Goal: Obtain resource: Download file/media

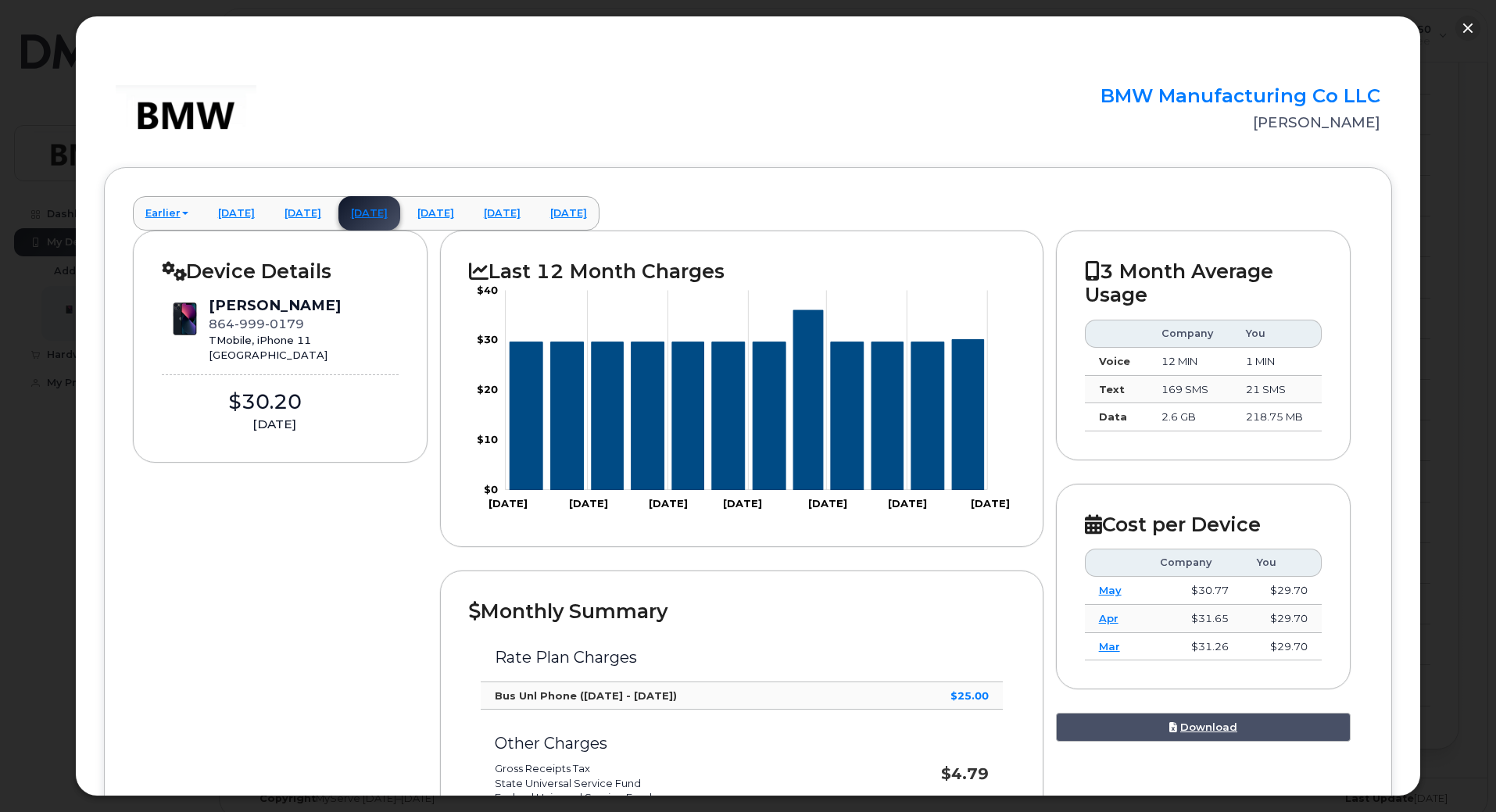
scroll to position [928, 0]
click at [1201, 729] on link "Download" at bounding box center [1203, 726] width 295 height 29
click at [466, 219] on link "[DATE]" at bounding box center [435, 212] width 62 height 34
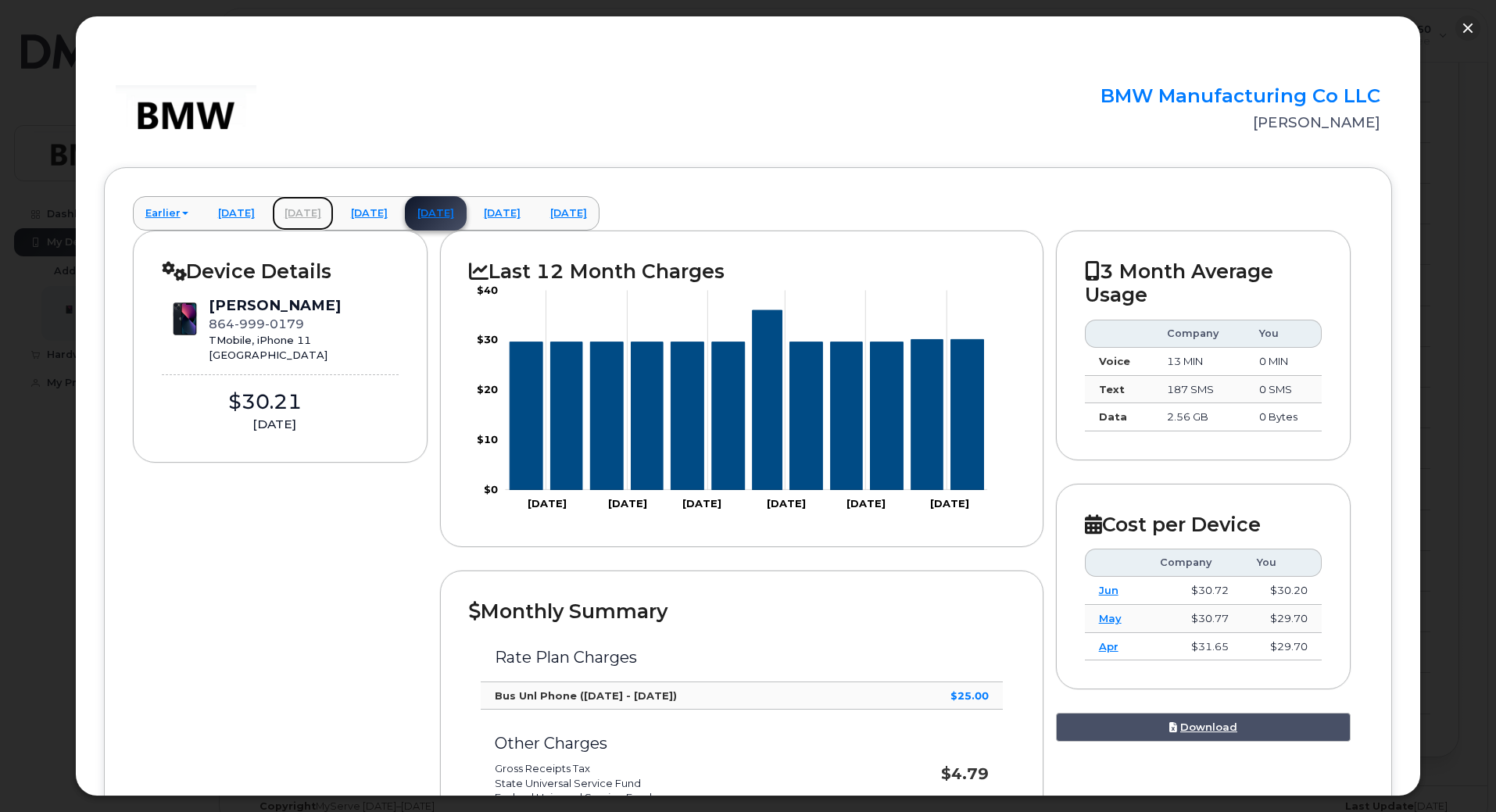
click at [334, 203] on link "[DATE]" at bounding box center [303, 212] width 62 height 34
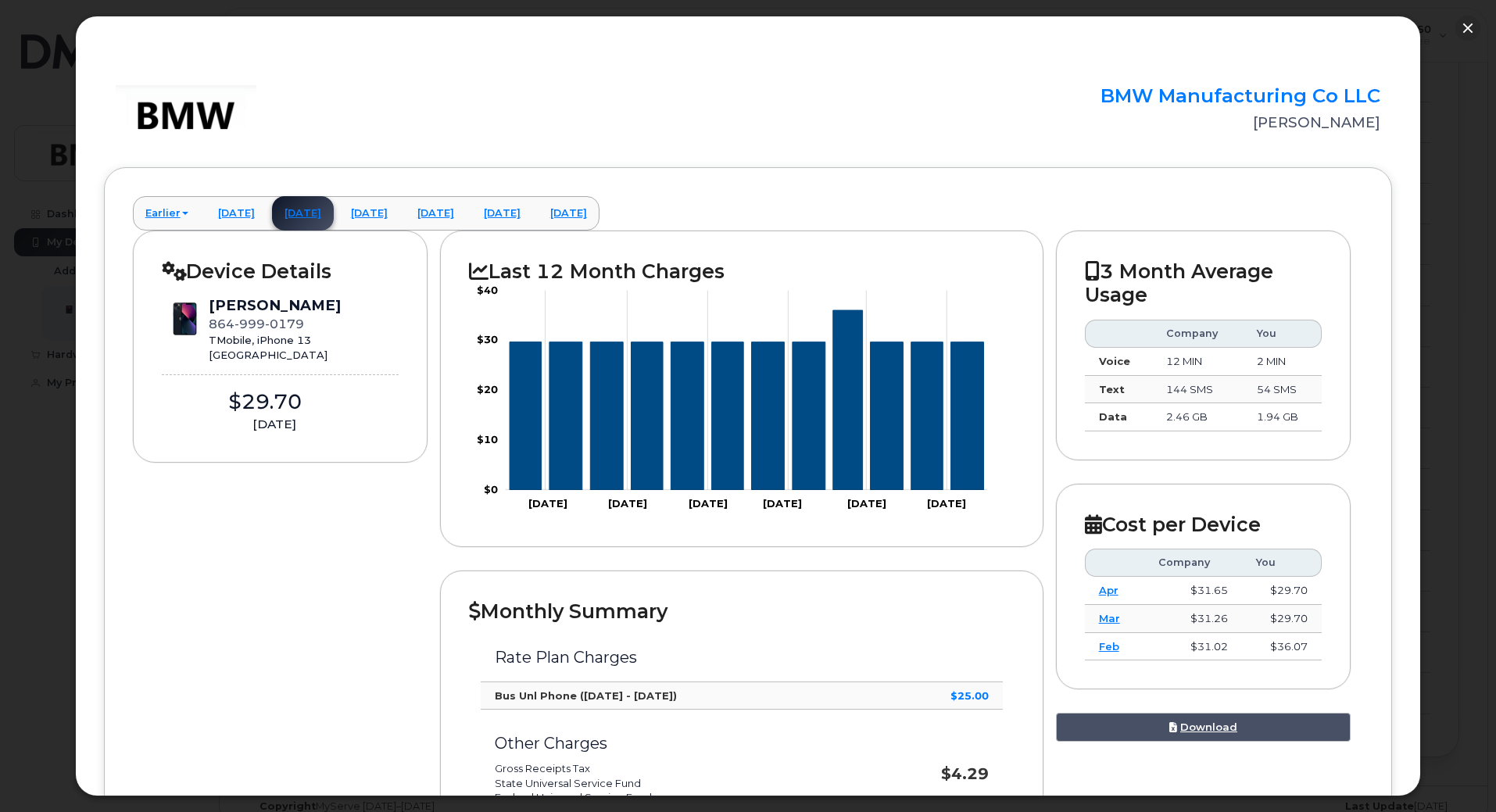
click at [319, 212] on link "[DATE]" at bounding box center [303, 212] width 62 height 34
click at [1203, 725] on link "Download" at bounding box center [1203, 726] width 295 height 29
click at [239, 212] on link "[DATE]" at bounding box center [236, 212] width 62 height 34
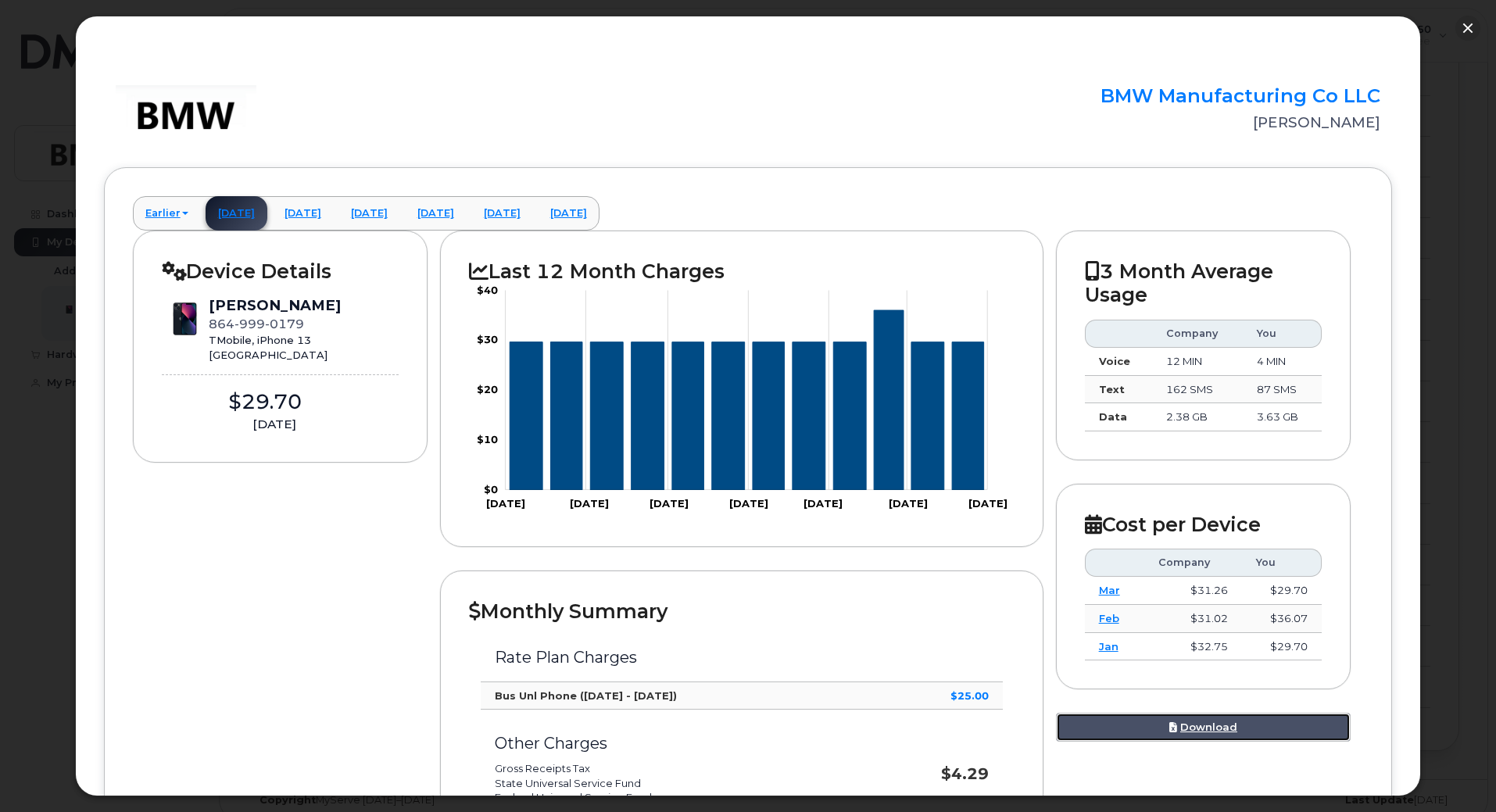
click at [1205, 725] on link "Download" at bounding box center [1203, 726] width 295 height 29
click at [159, 214] on link "Earlier" at bounding box center [167, 212] width 68 height 34
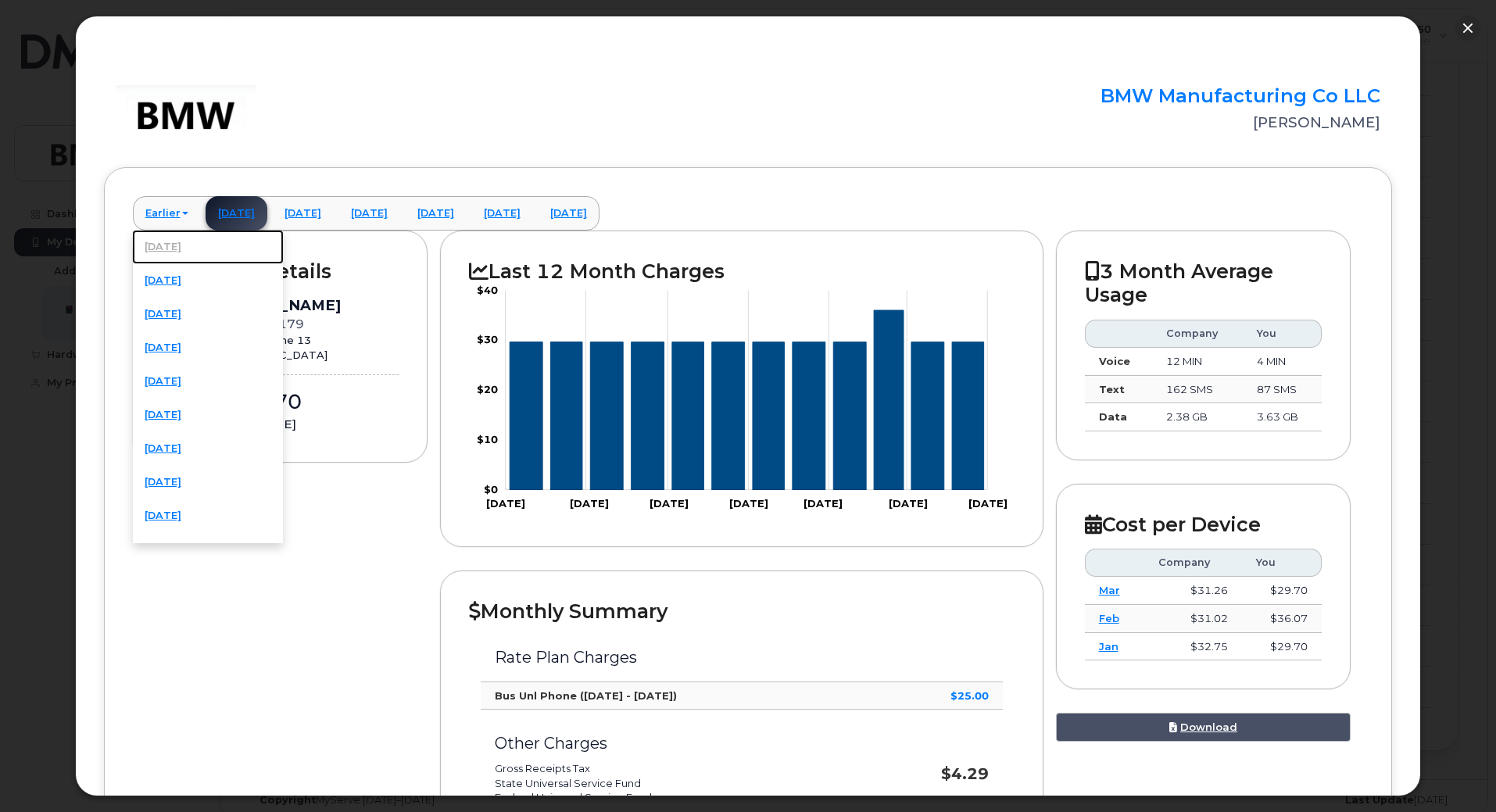
click at [181, 242] on link "[DATE]" at bounding box center [208, 246] width 152 height 34
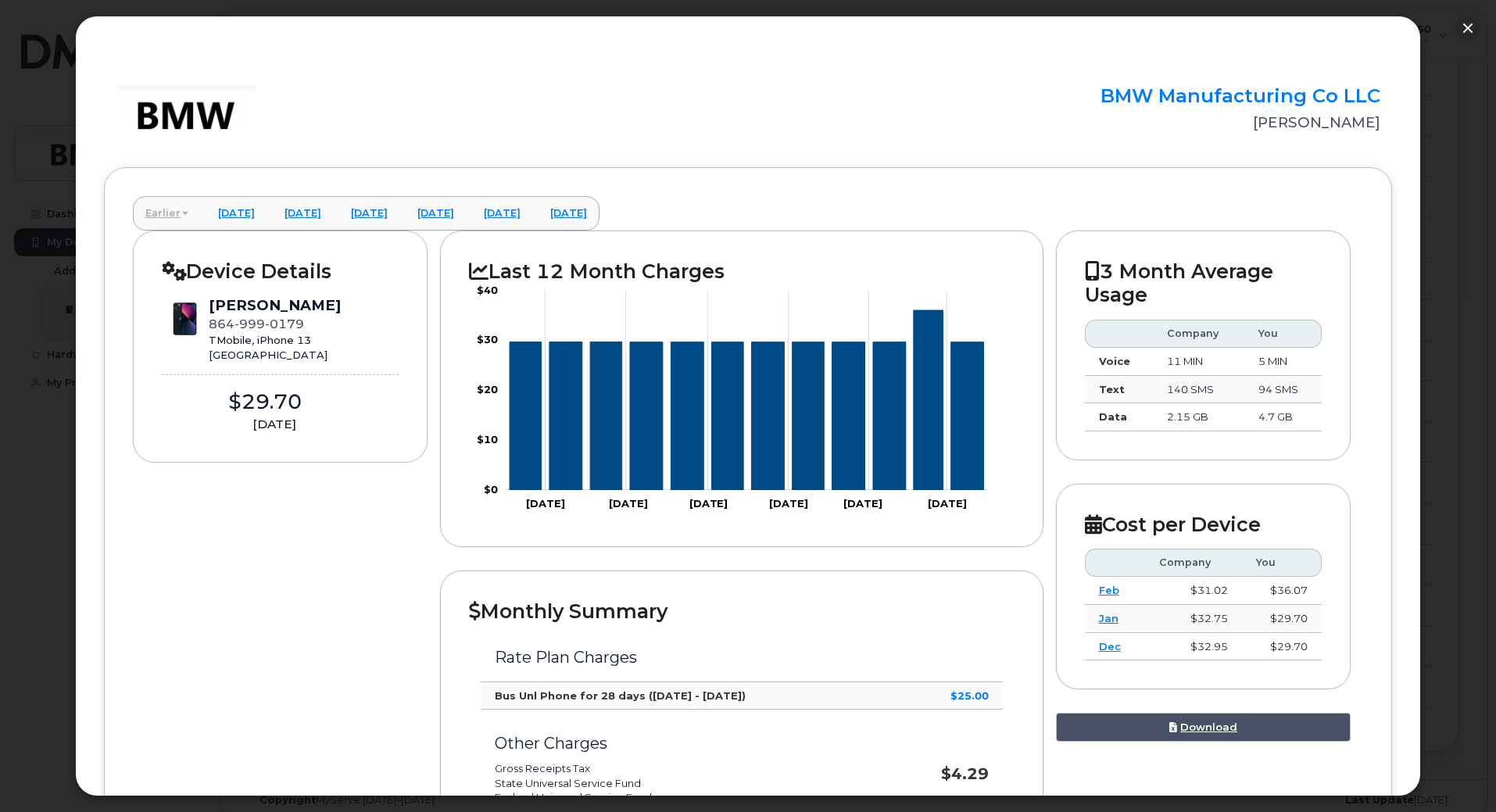
click at [164, 221] on link "Earlier" at bounding box center [167, 212] width 68 height 34
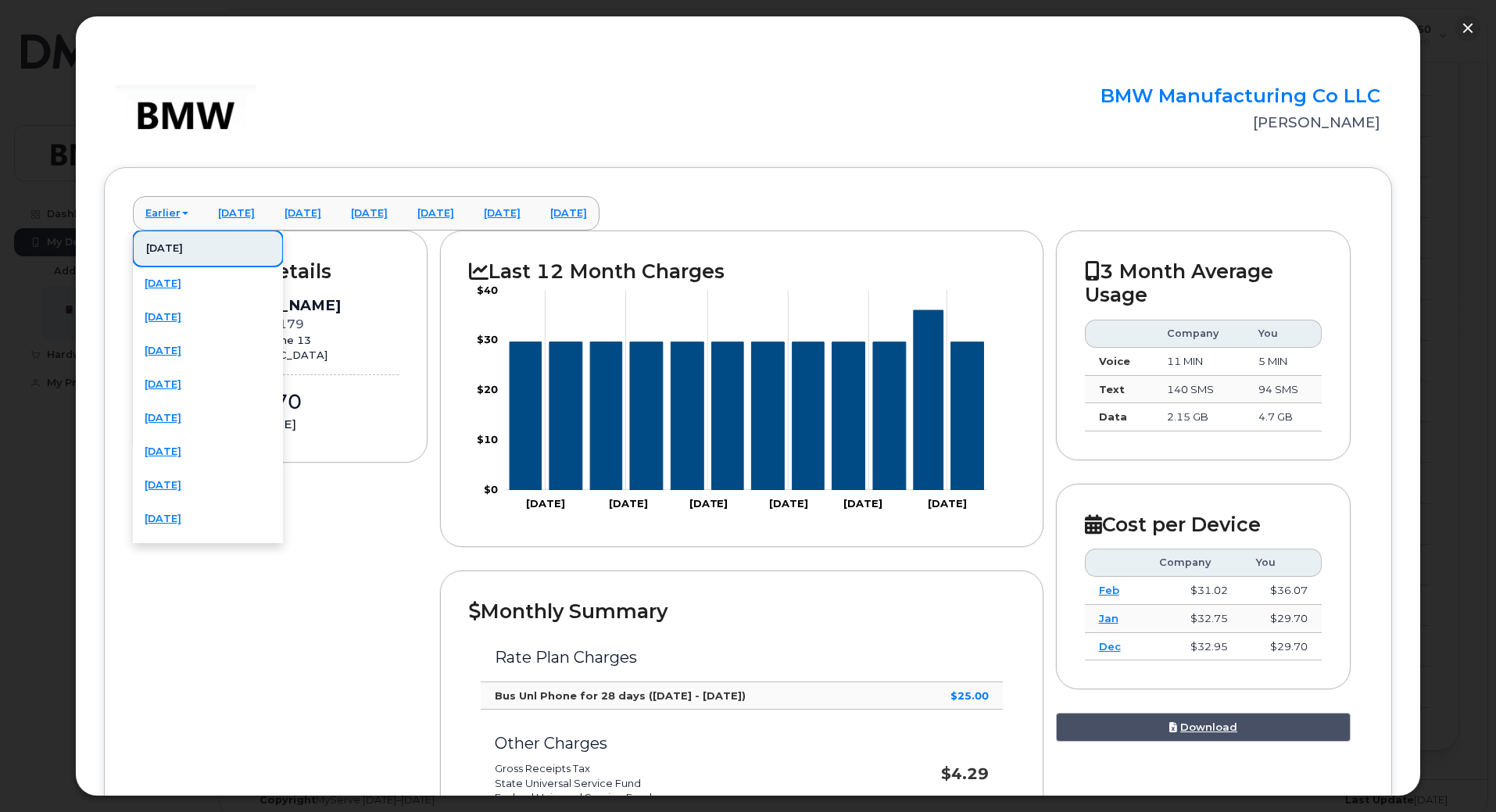
click at [190, 240] on link "[DATE]" at bounding box center [208, 248] width 152 height 38
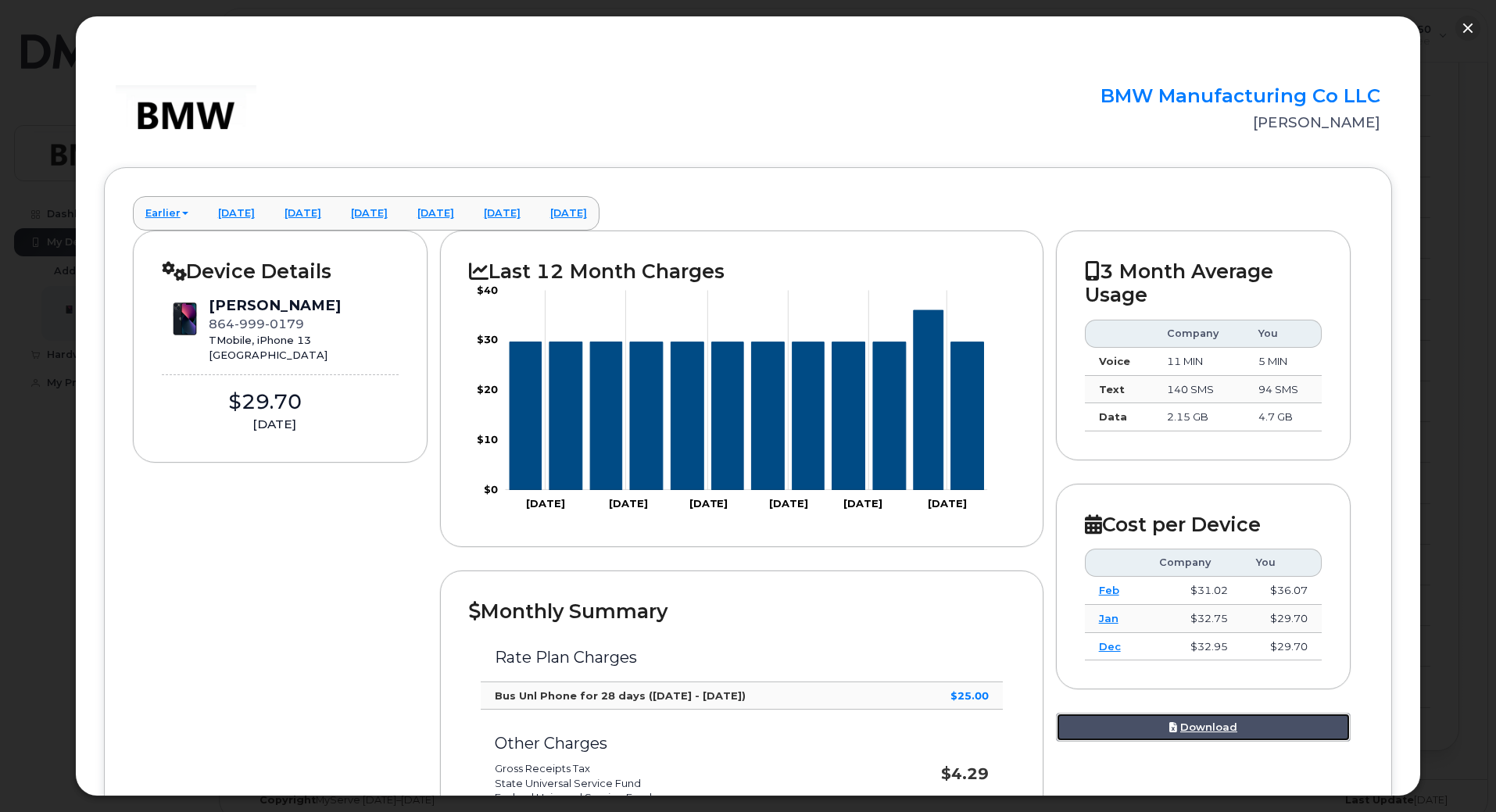
click at [1189, 733] on link "Download" at bounding box center [1203, 726] width 295 height 29
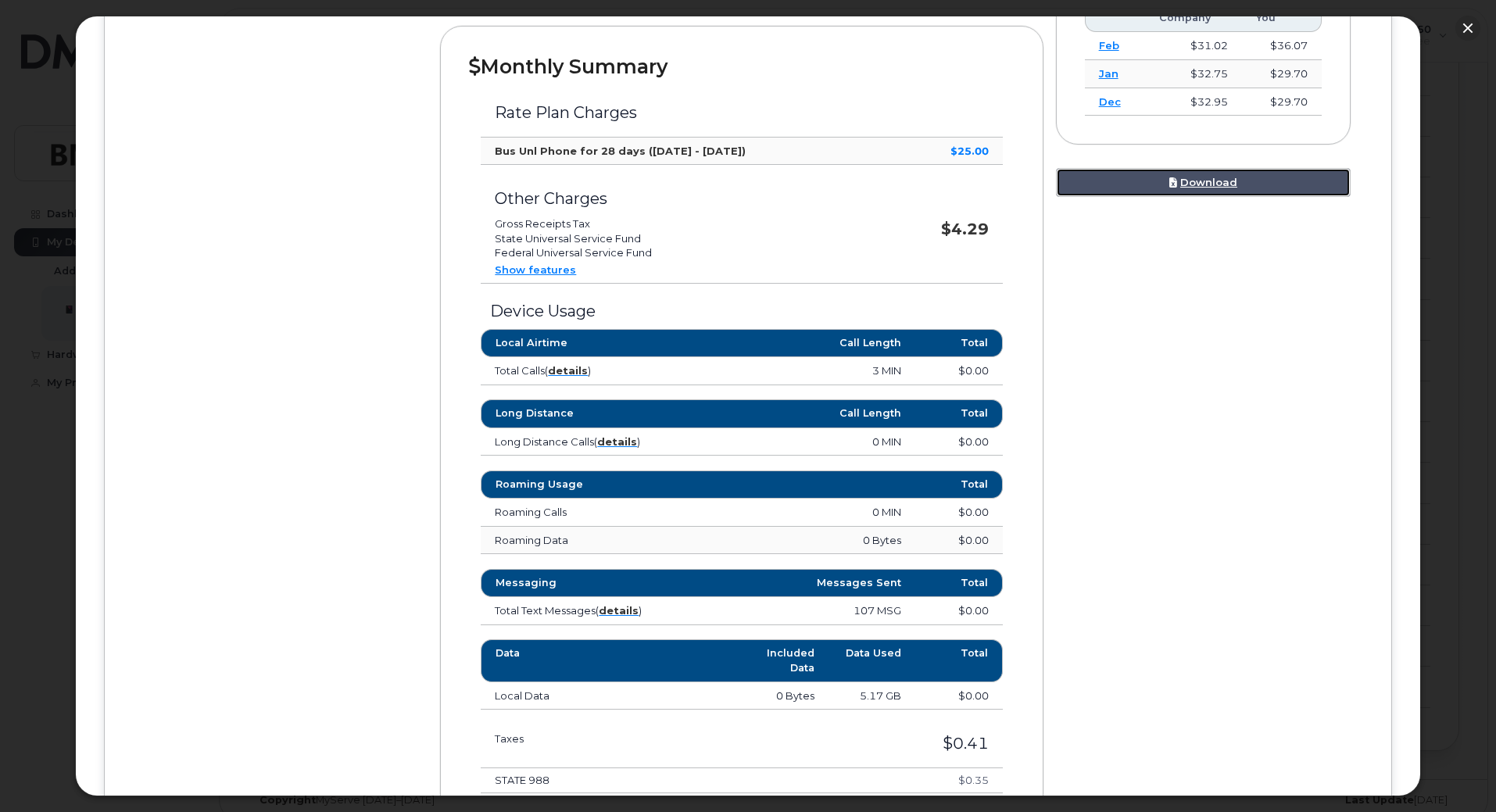
scroll to position [533, 0]
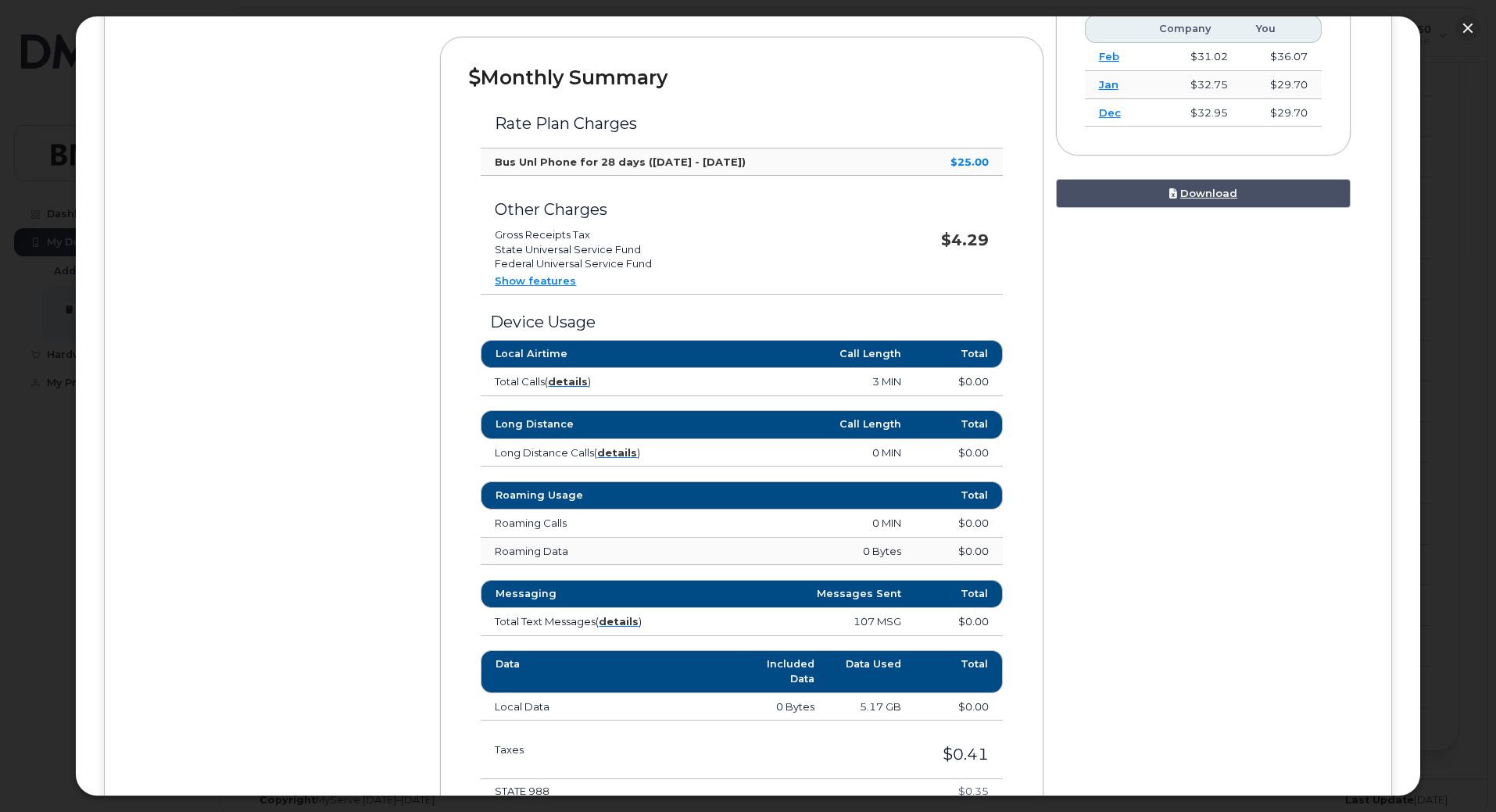
click at [530, 286] on link "Show features" at bounding box center [535, 280] width 81 height 13
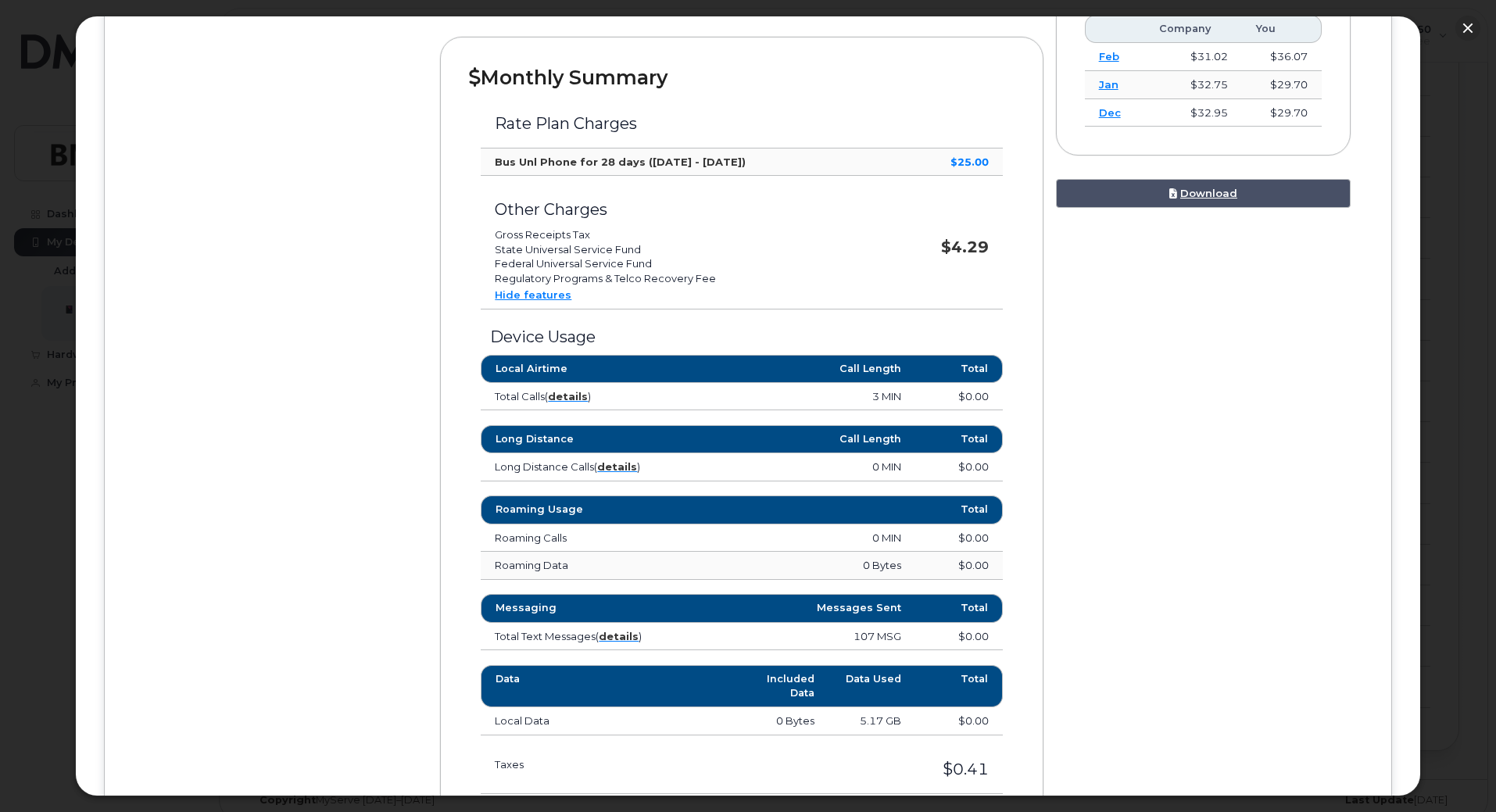
click at [537, 291] on link "Hide features" at bounding box center [533, 294] width 76 height 13
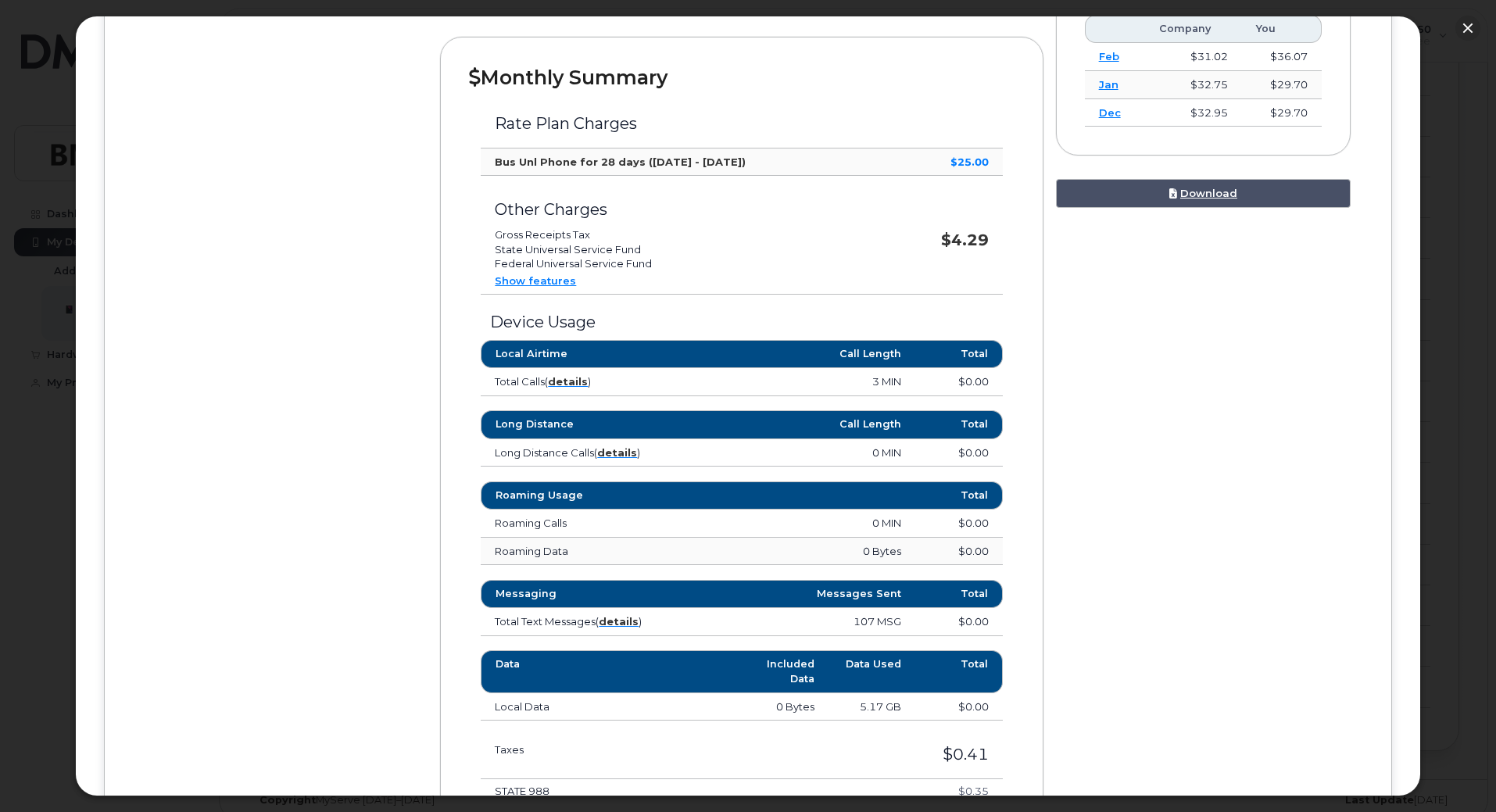
click at [537, 281] on link "Show features" at bounding box center [535, 280] width 81 height 13
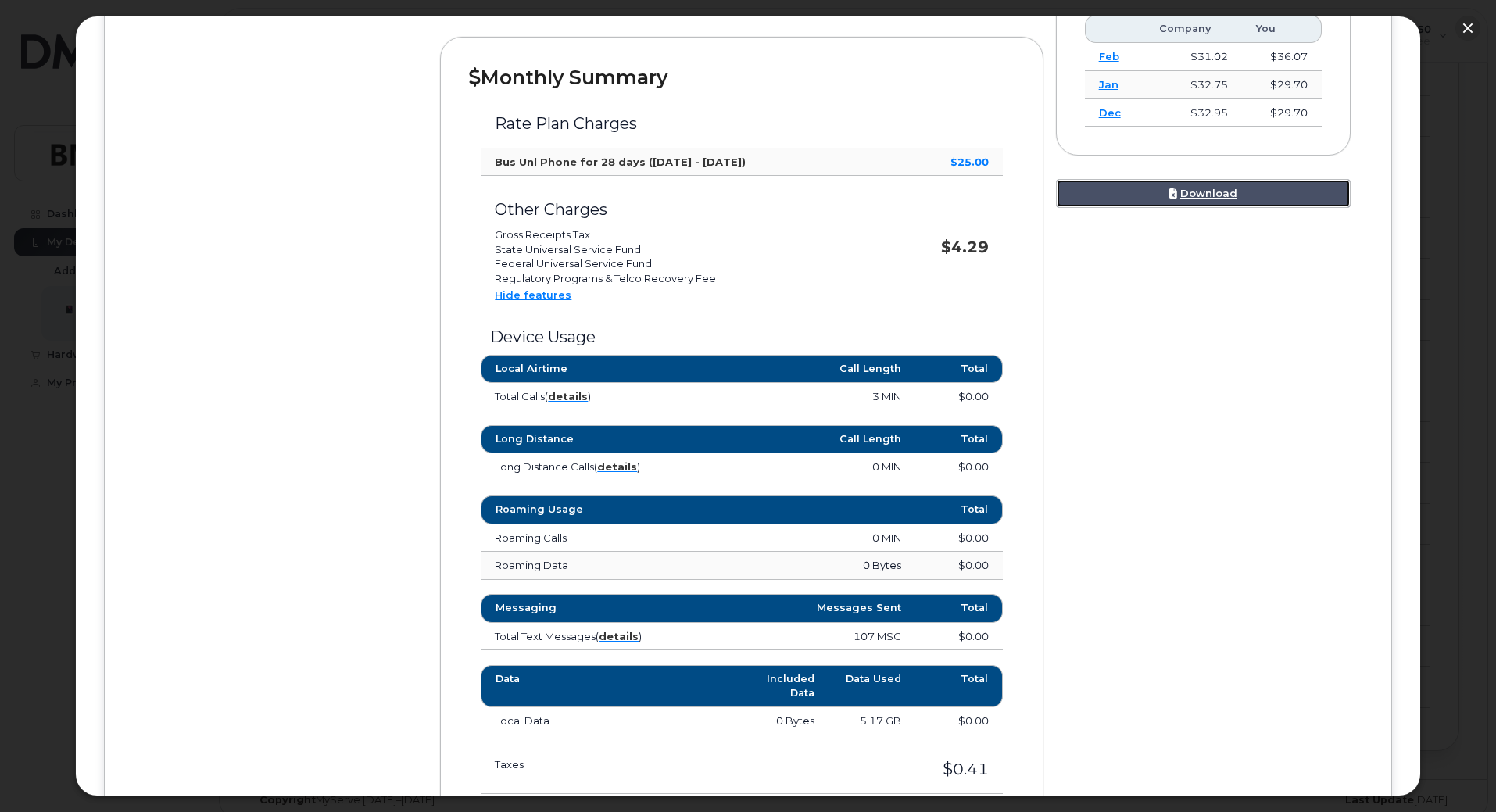
click at [1201, 188] on link "Download" at bounding box center [1203, 193] width 295 height 29
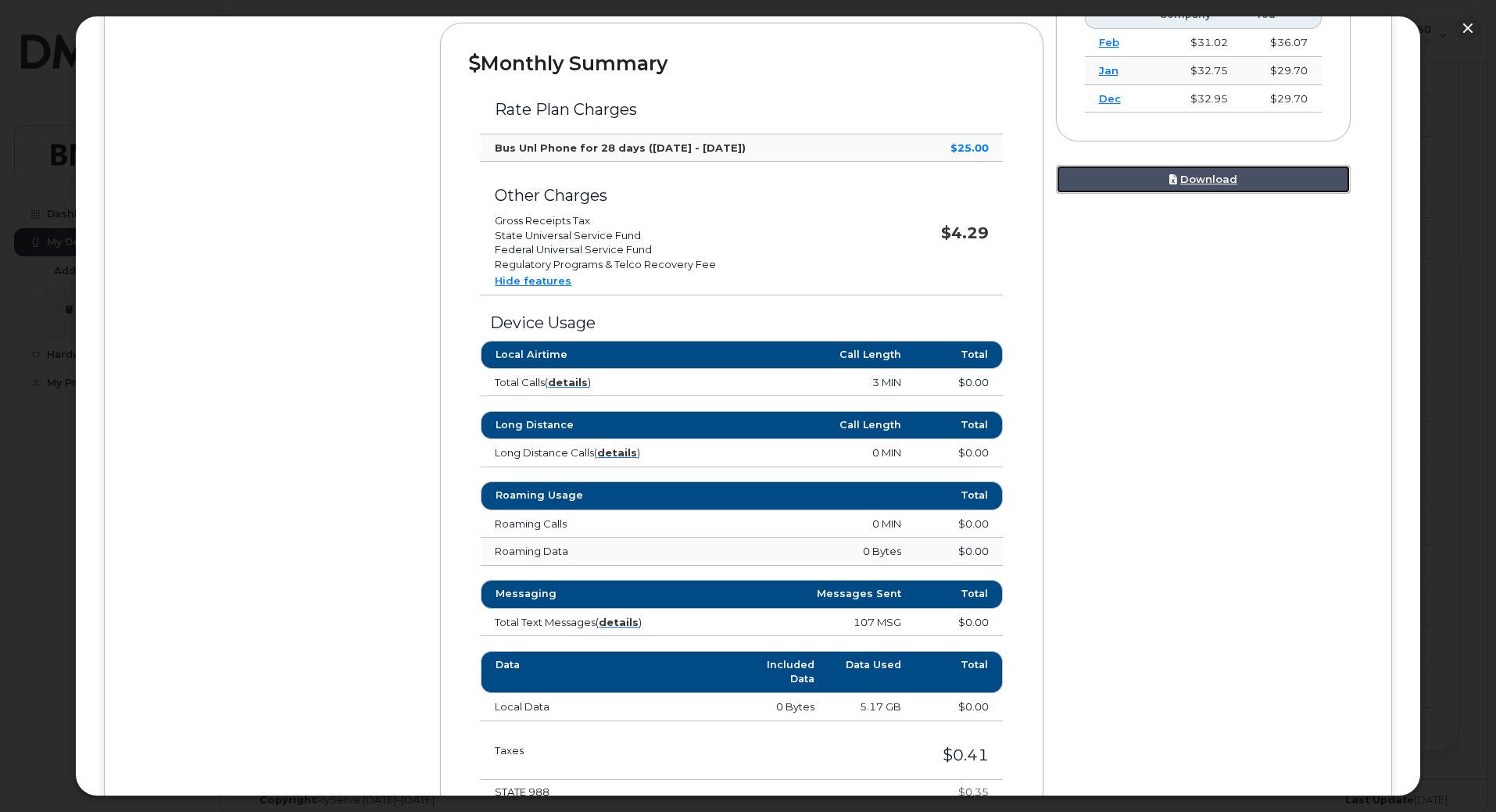
scroll to position [548, 0]
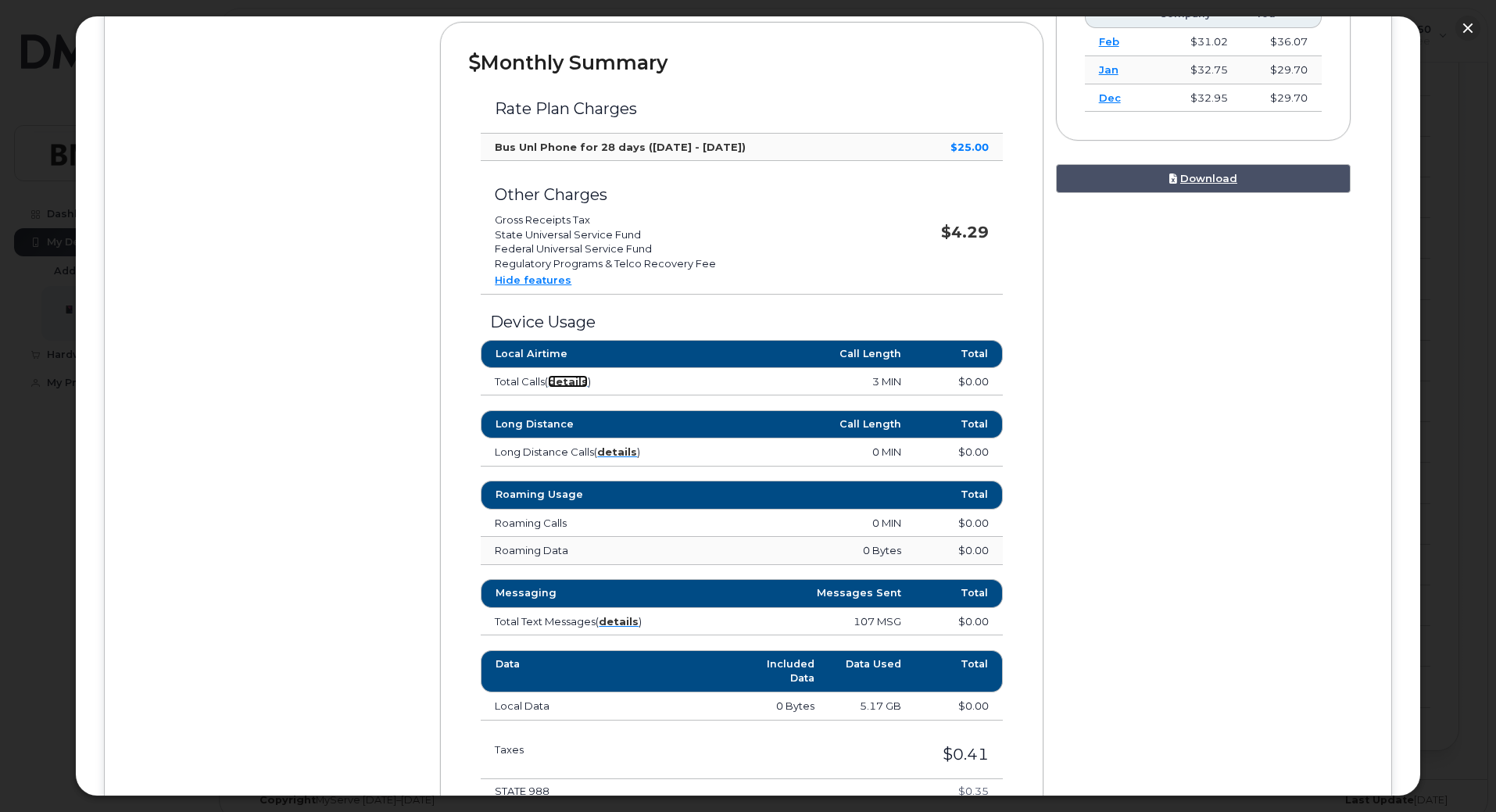
click at [572, 380] on strong "details" at bounding box center [568, 382] width 40 height 13
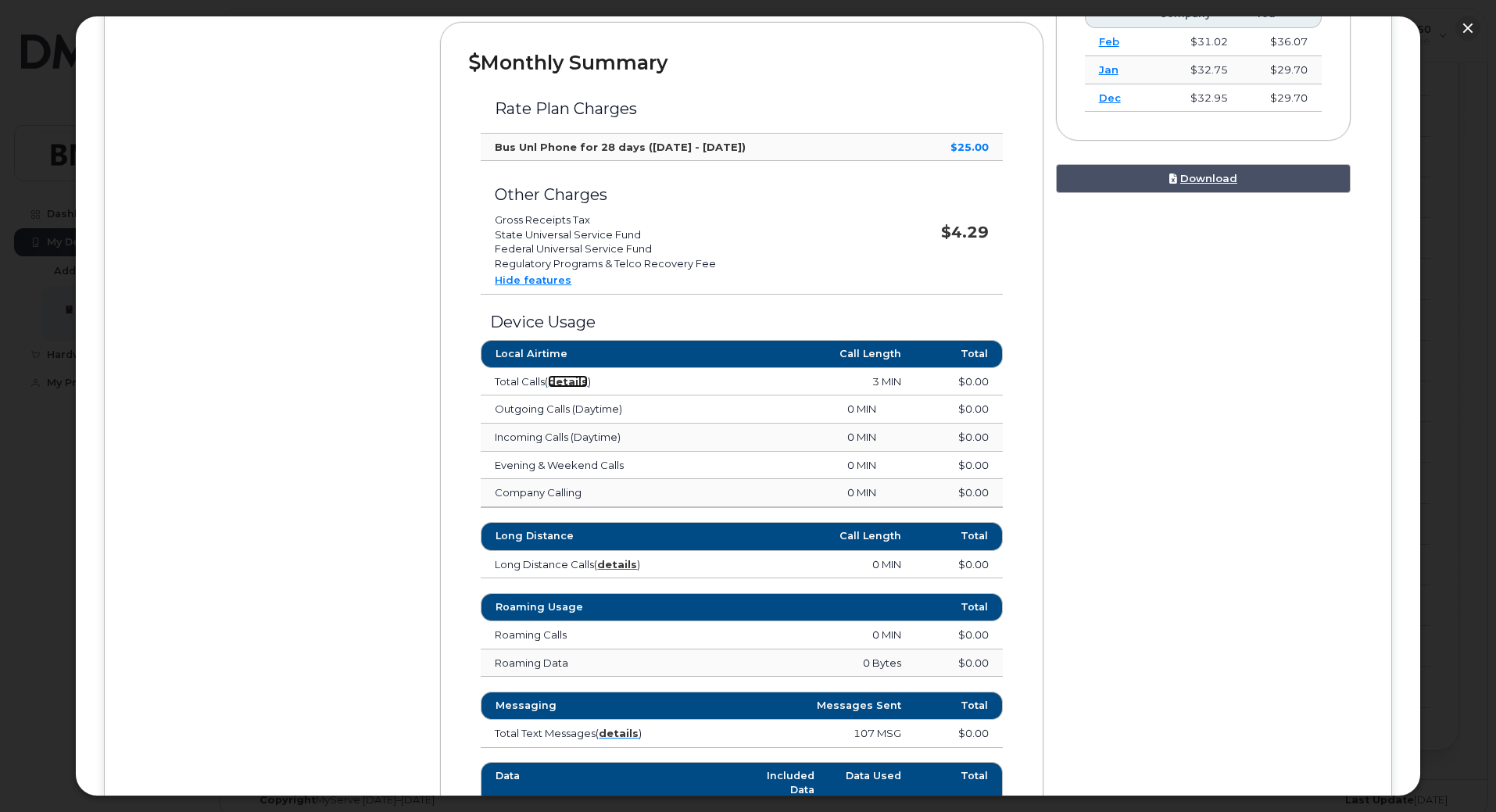
click at [569, 384] on strong "details" at bounding box center [568, 382] width 40 height 13
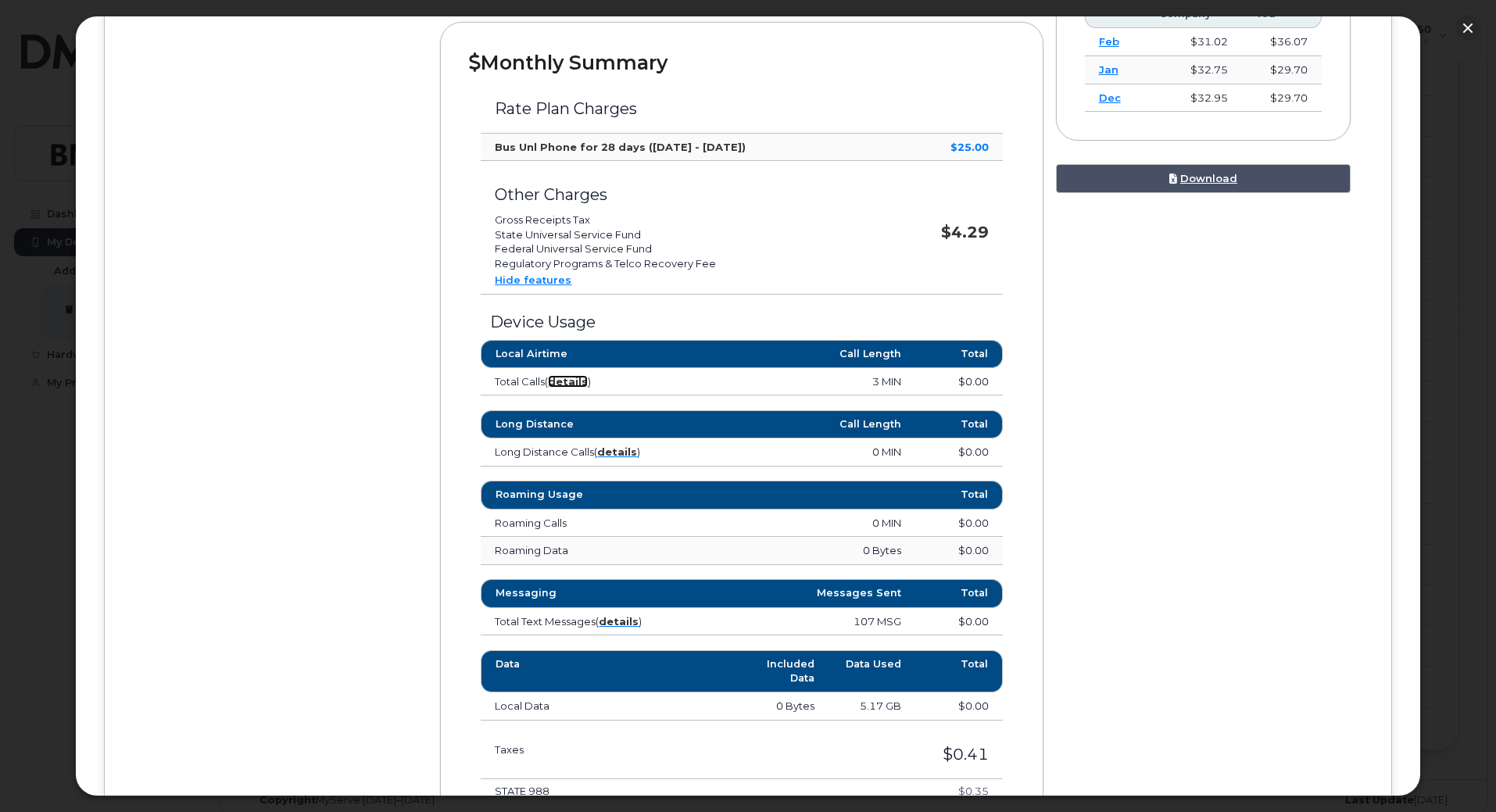
scroll to position [533, 0]
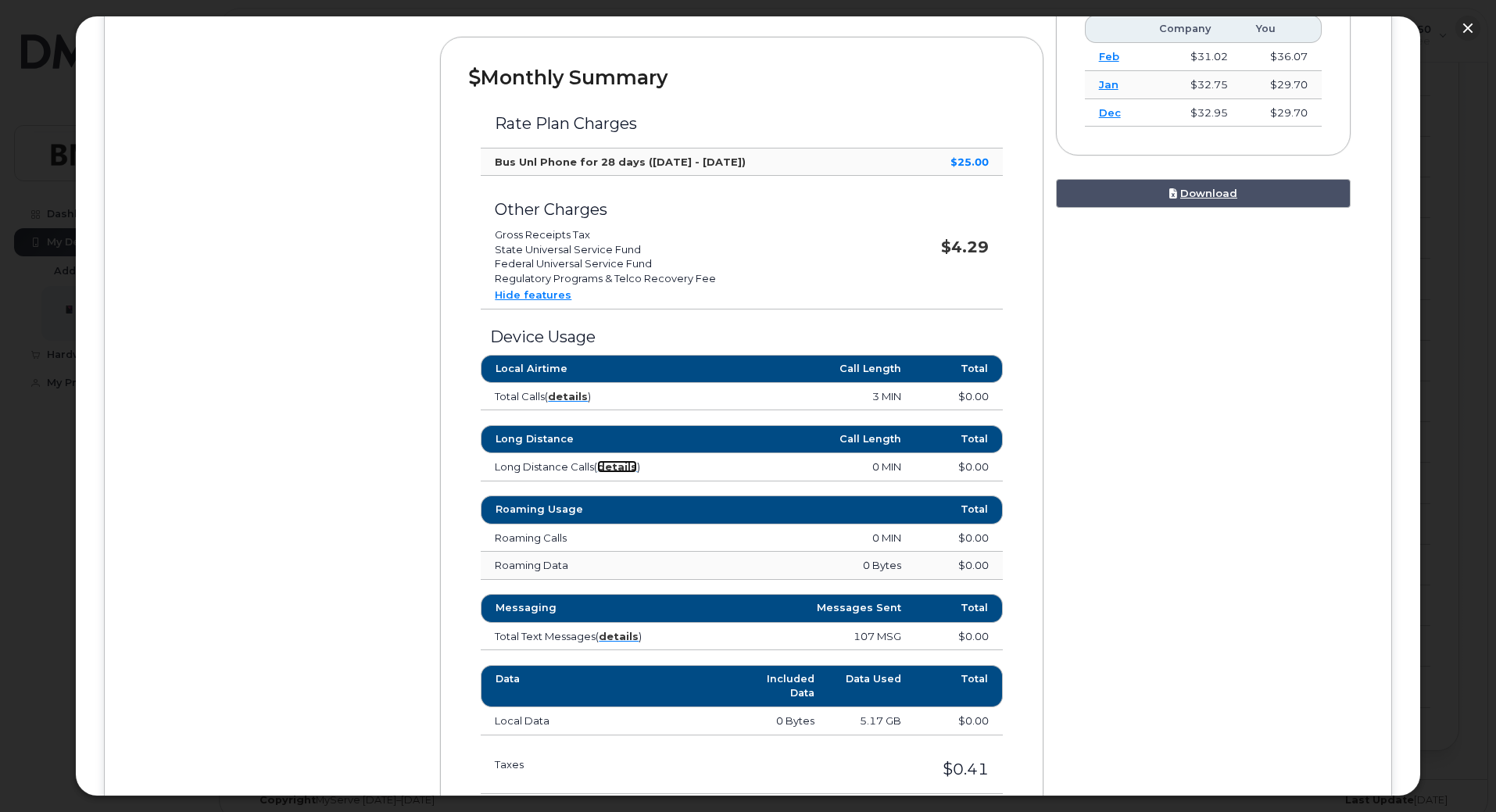
click at [623, 464] on strong "details" at bounding box center [616, 466] width 40 height 13
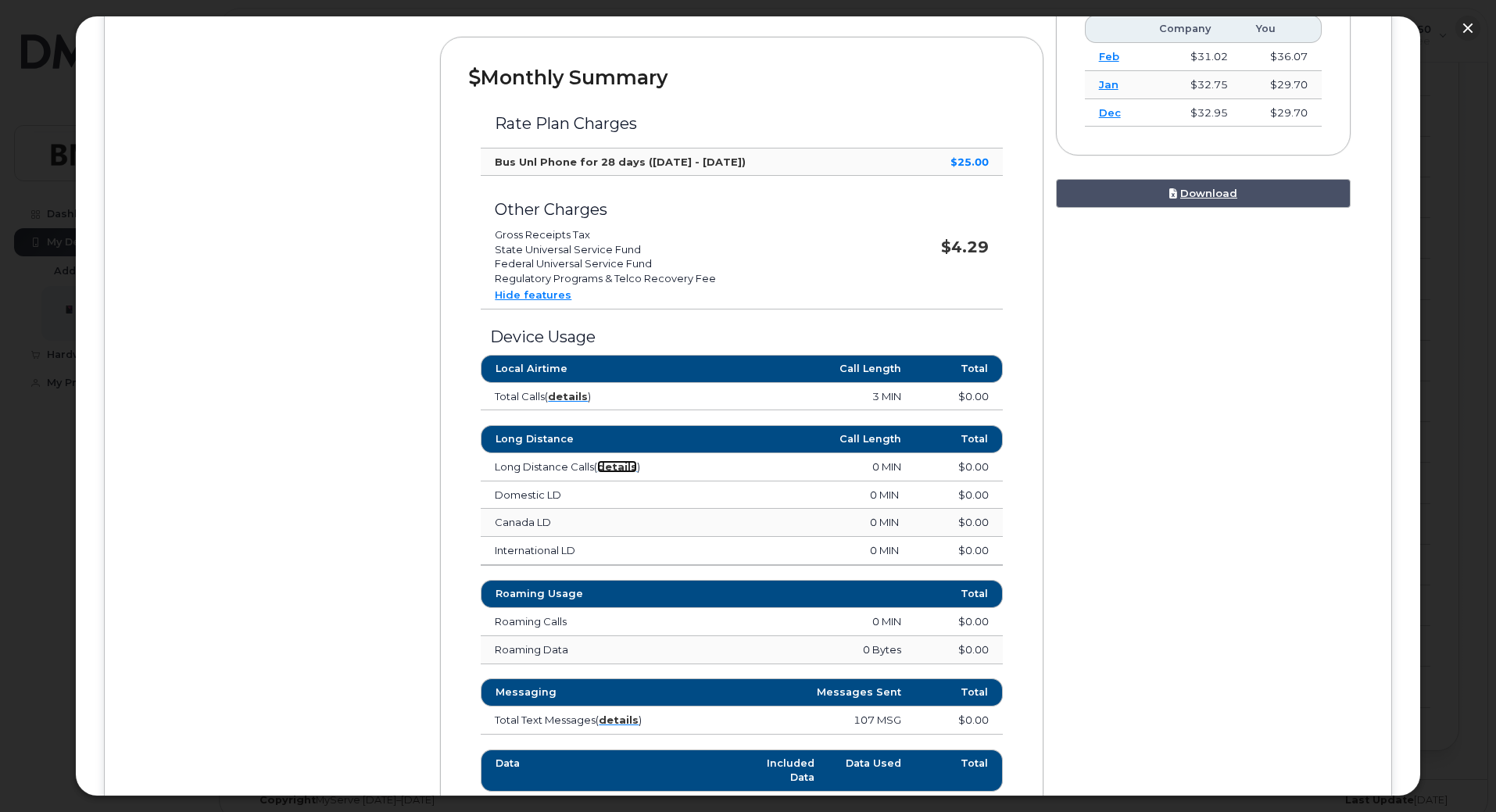
click at [623, 464] on strong "details" at bounding box center [616, 466] width 40 height 13
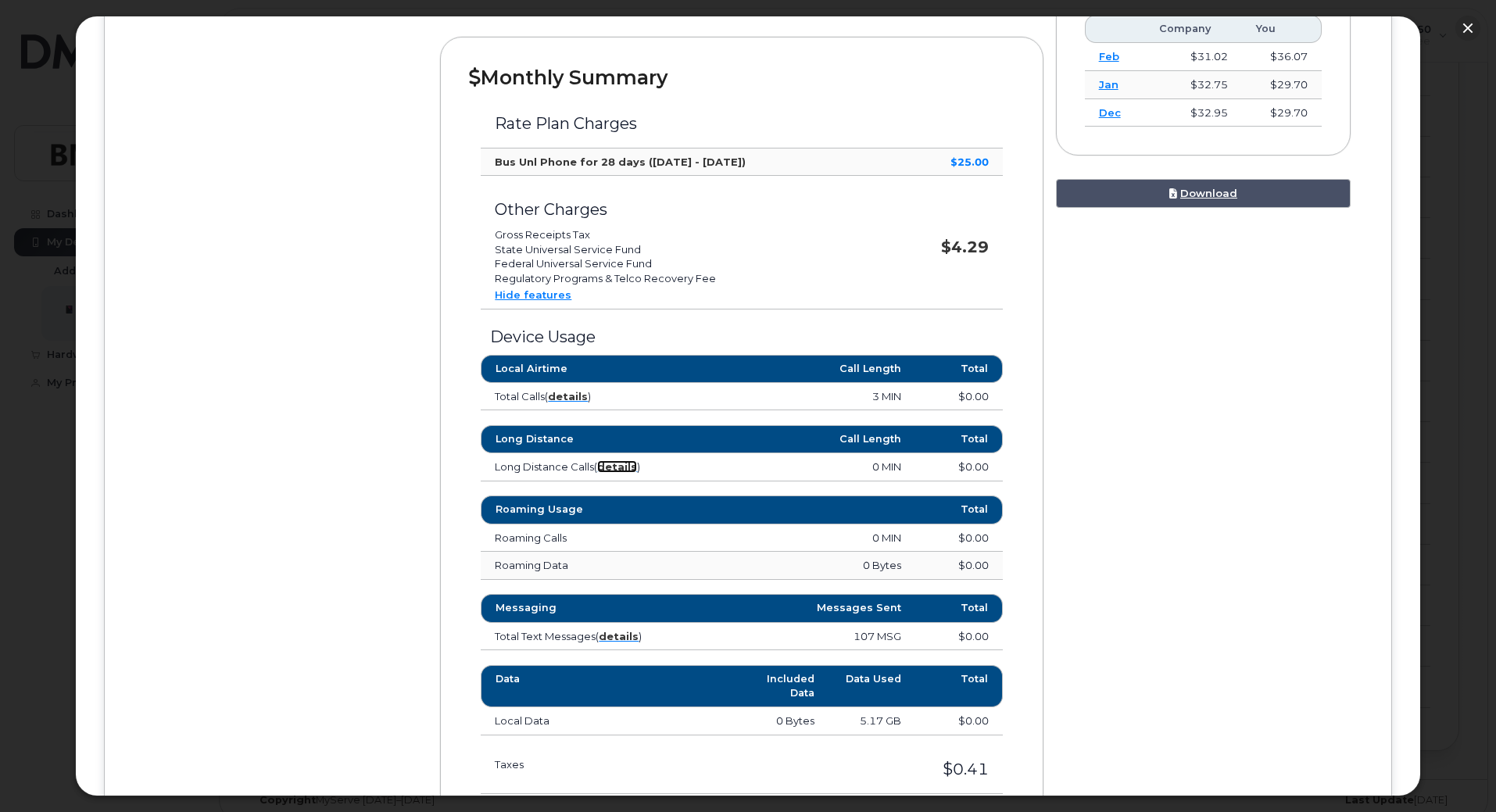
click at [623, 464] on strong "details" at bounding box center [616, 466] width 40 height 13
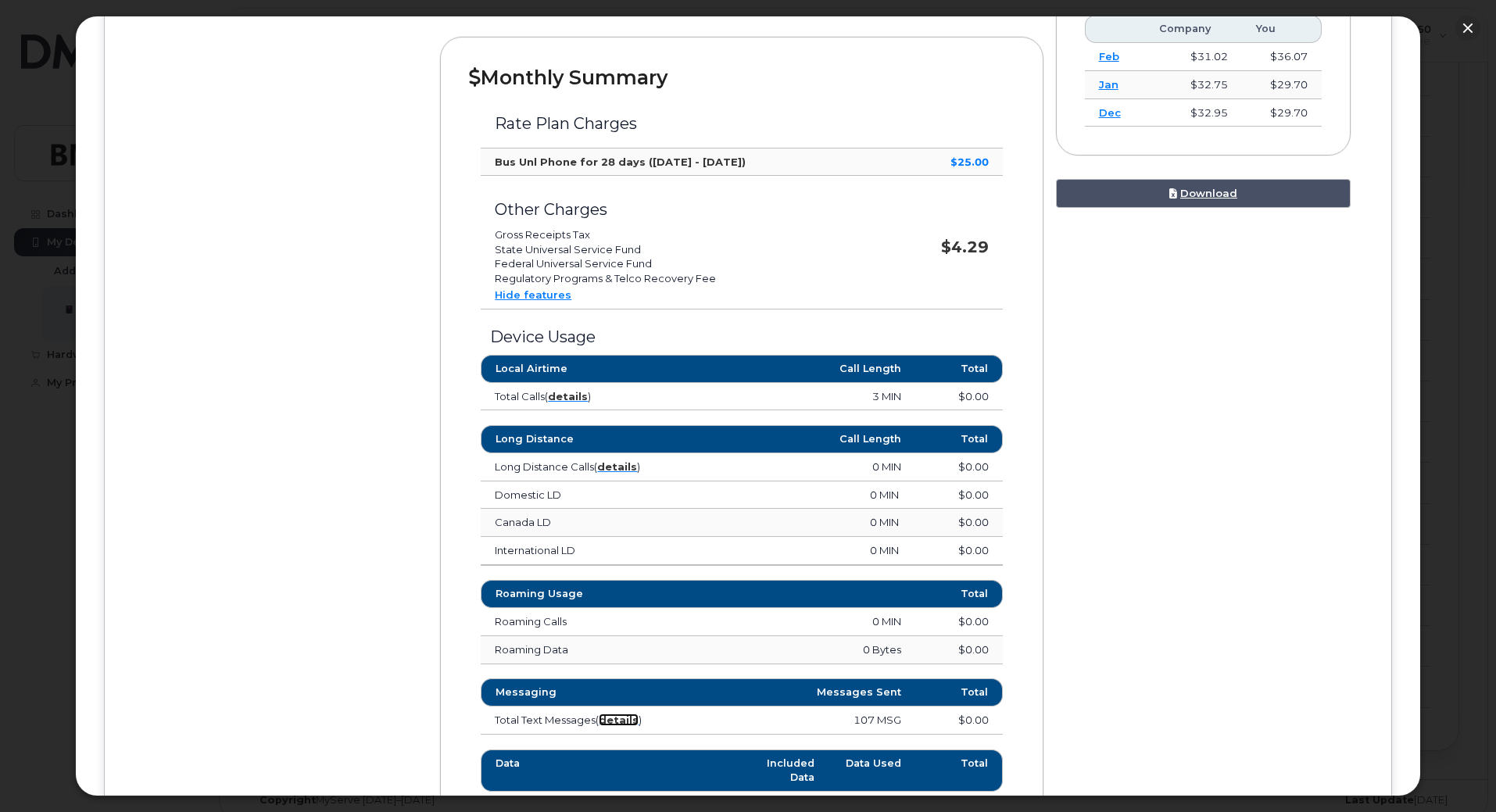
click at [621, 726] on strong "details" at bounding box center [618, 720] width 40 height 13
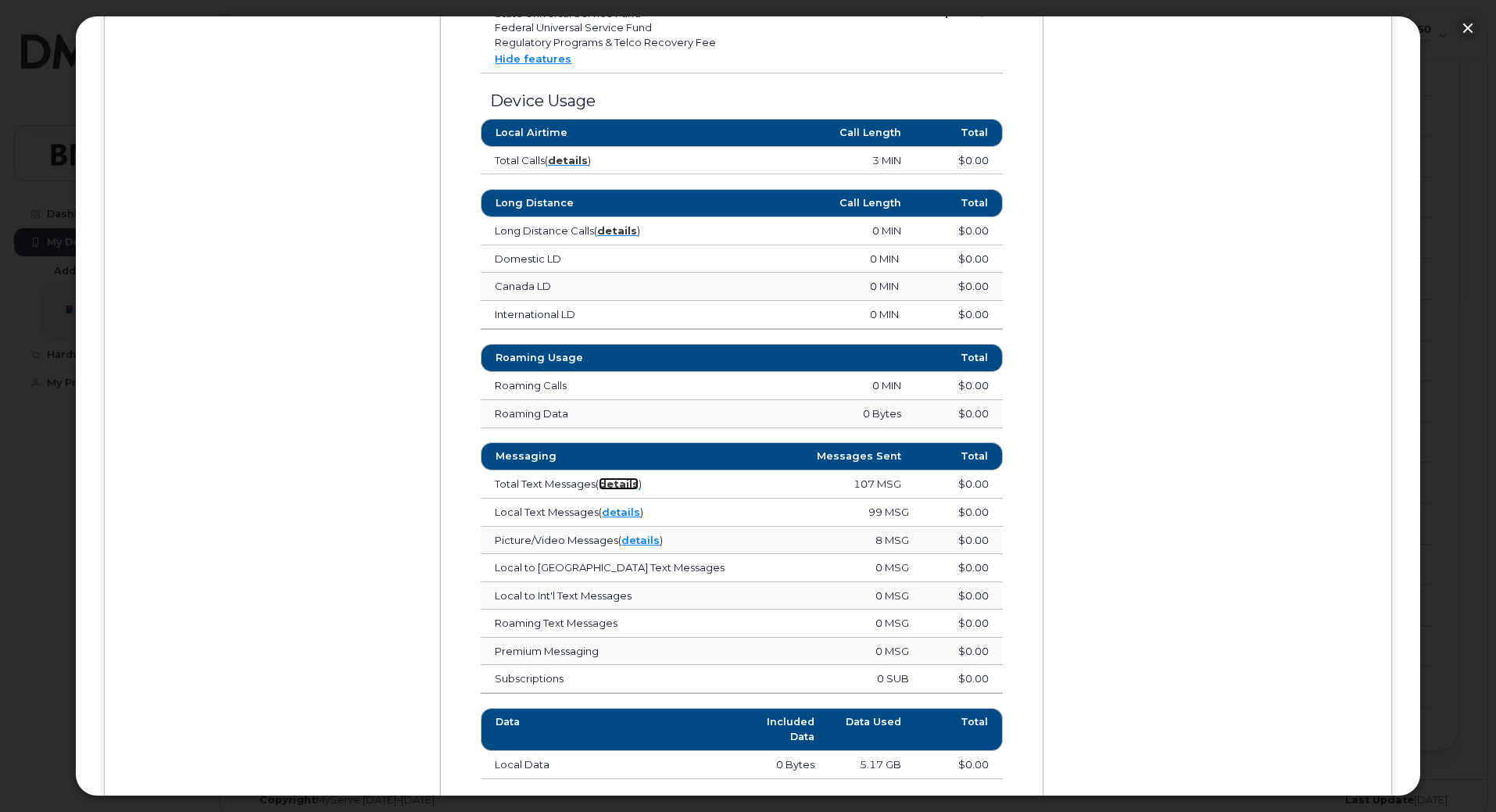
scroll to position [790, 0]
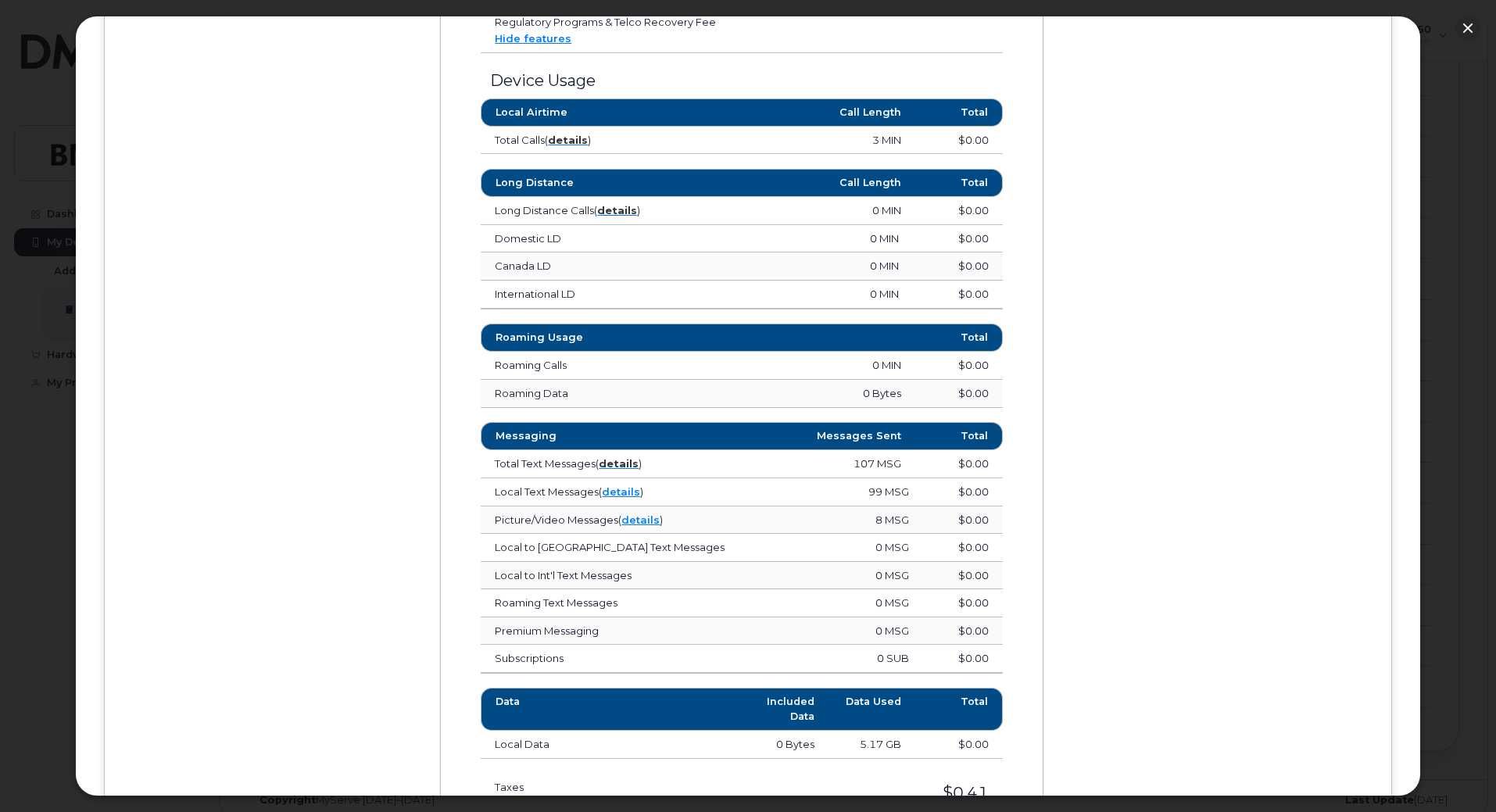
click at [608, 527] on td "Picture/Video Messages ( details )" at bounding box center [655, 520] width 350 height 29
click at [616, 464] on strong "details" at bounding box center [618, 463] width 40 height 13
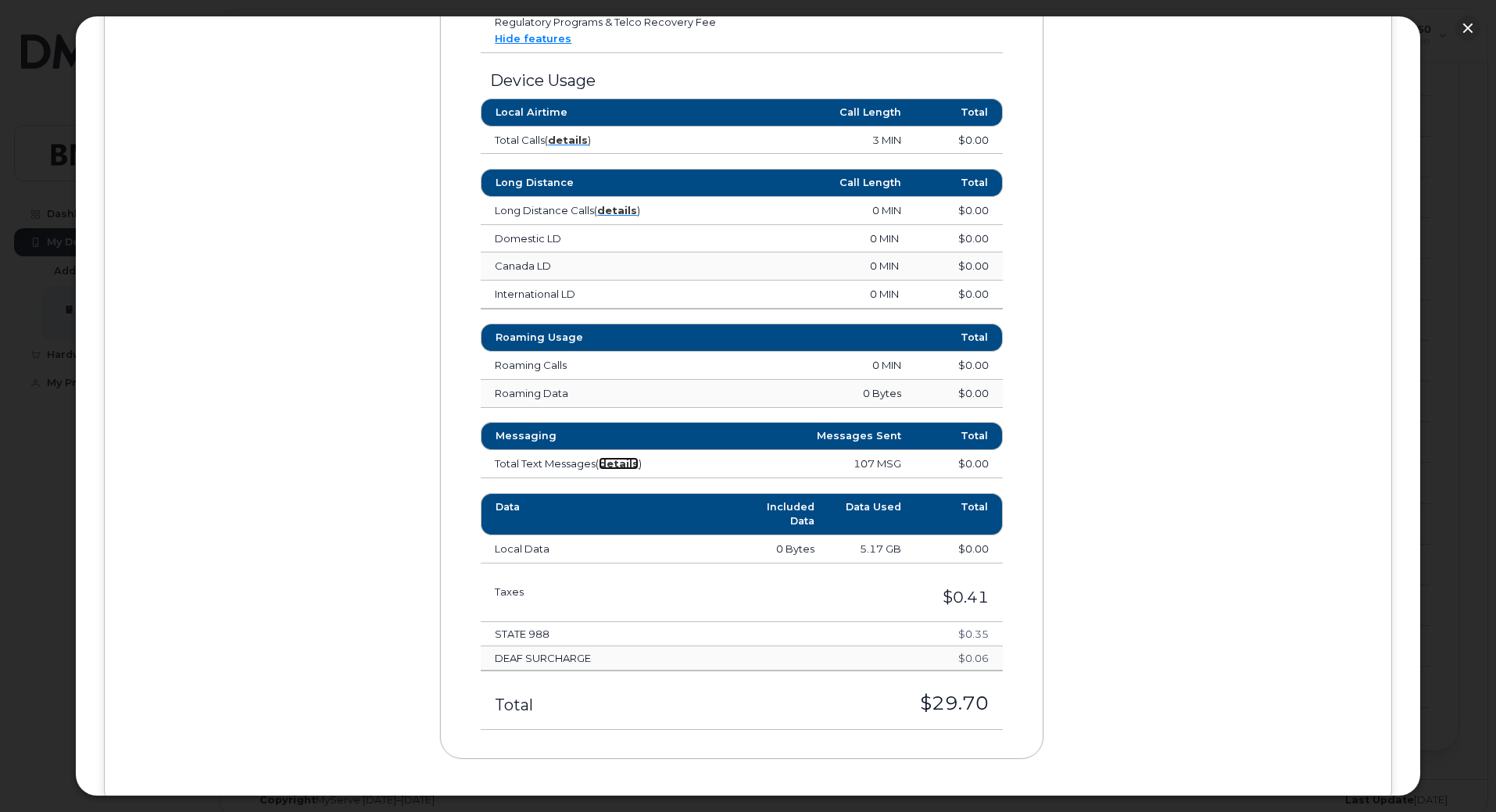
click at [626, 468] on strong "details" at bounding box center [618, 463] width 40 height 13
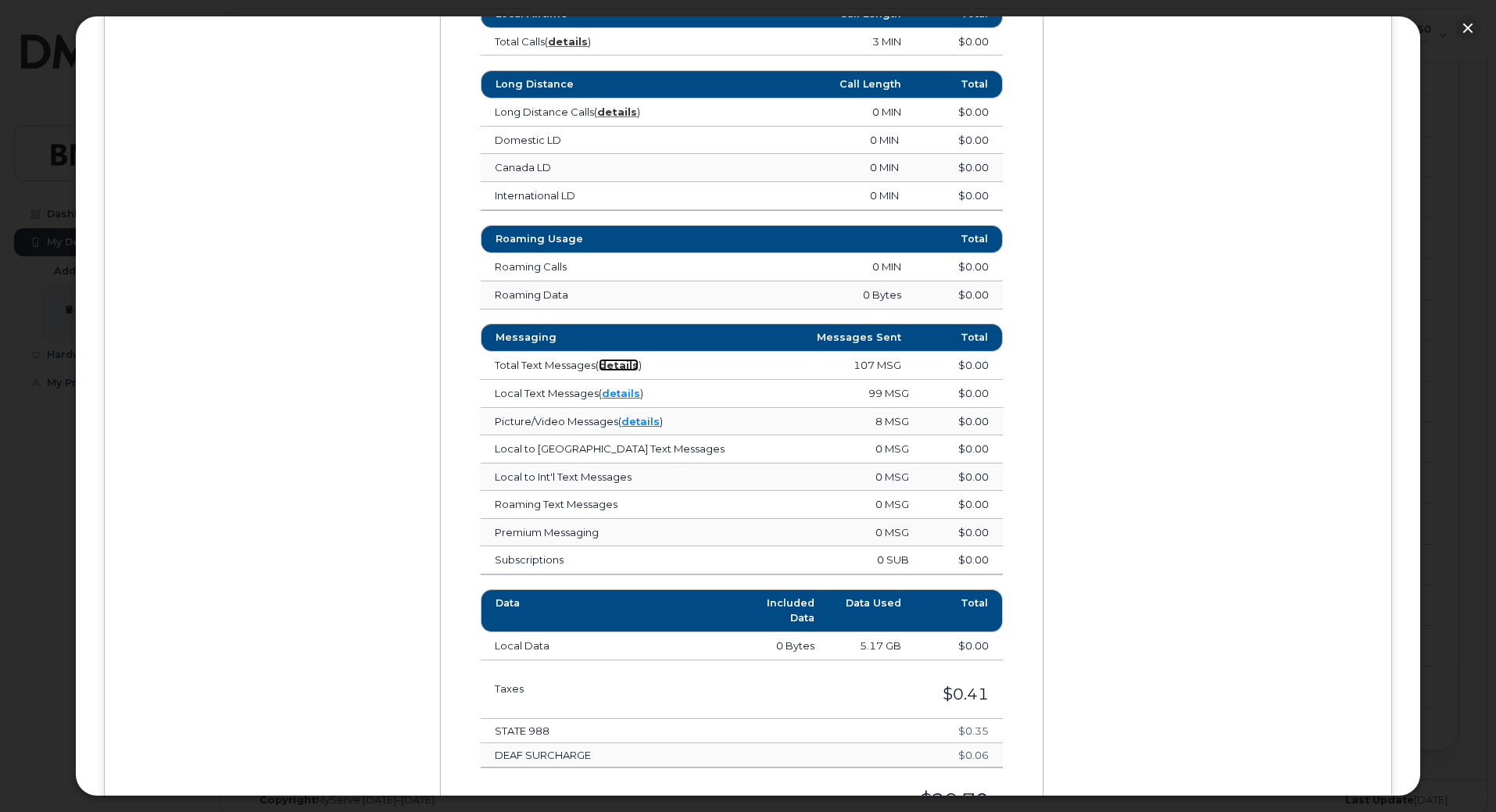
scroll to position [882, 0]
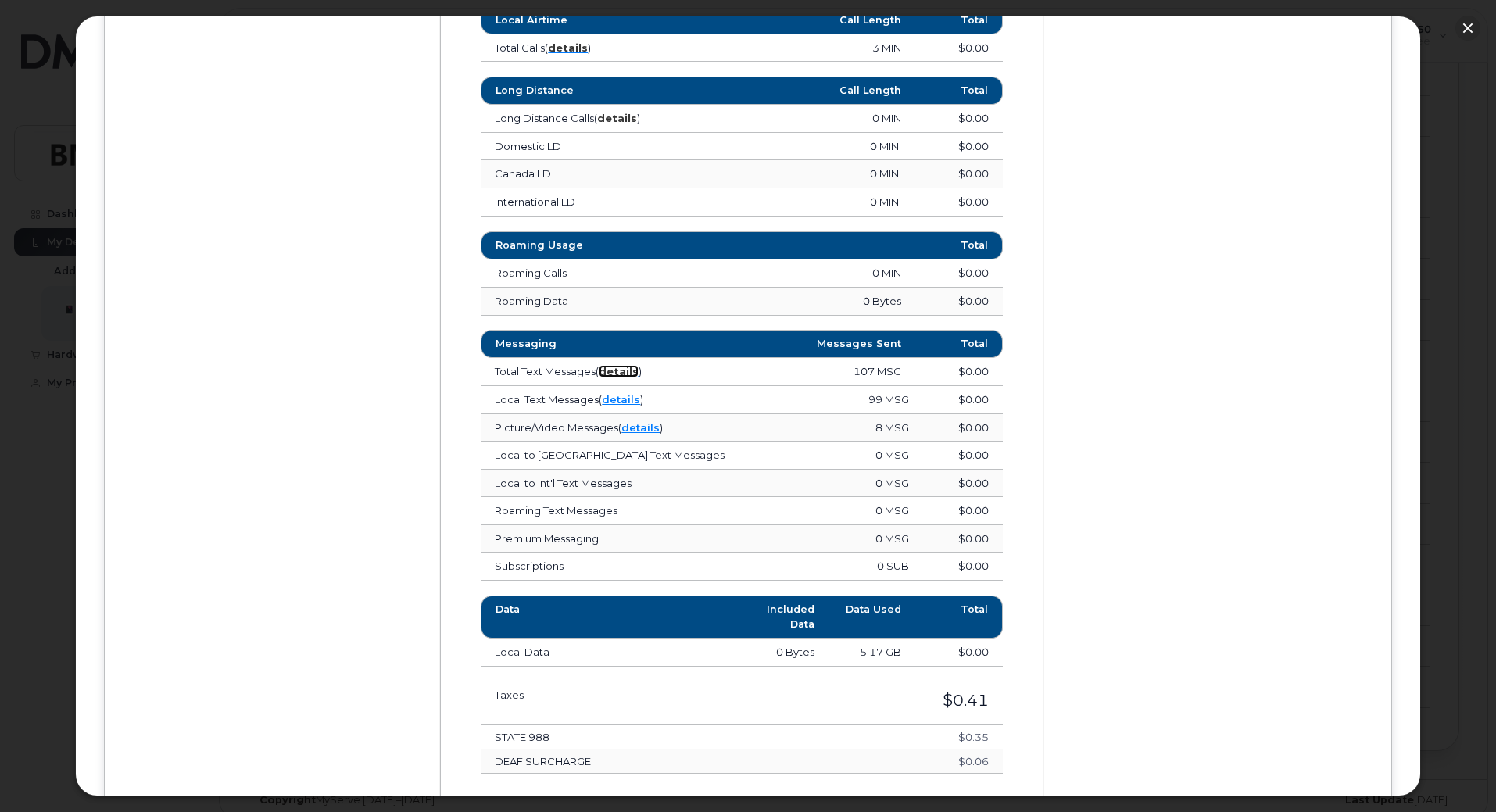
click at [619, 372] on strong "details" at bounding box center [618, 372] width 40 height 13
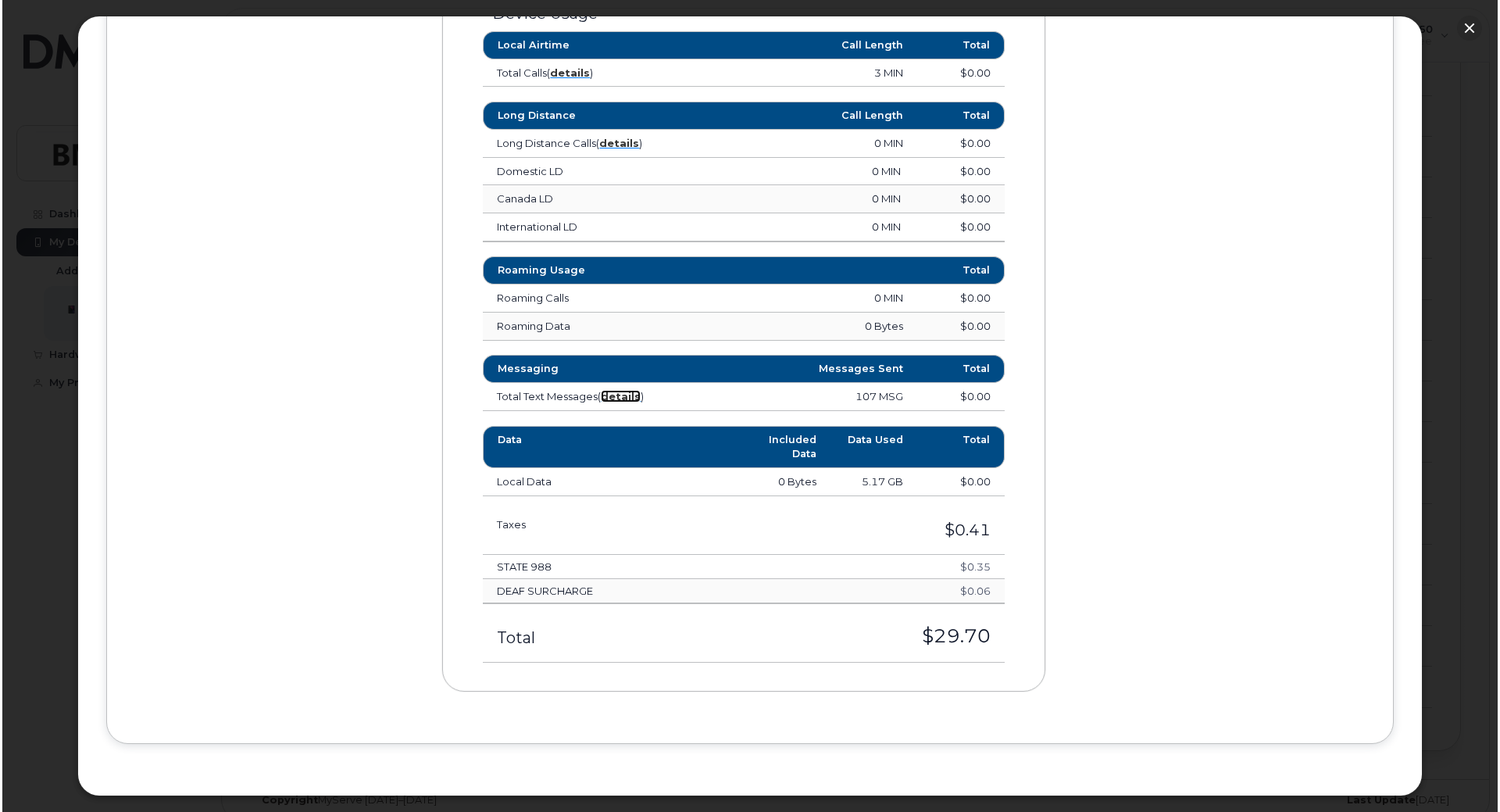
scroll to position [857, 0]
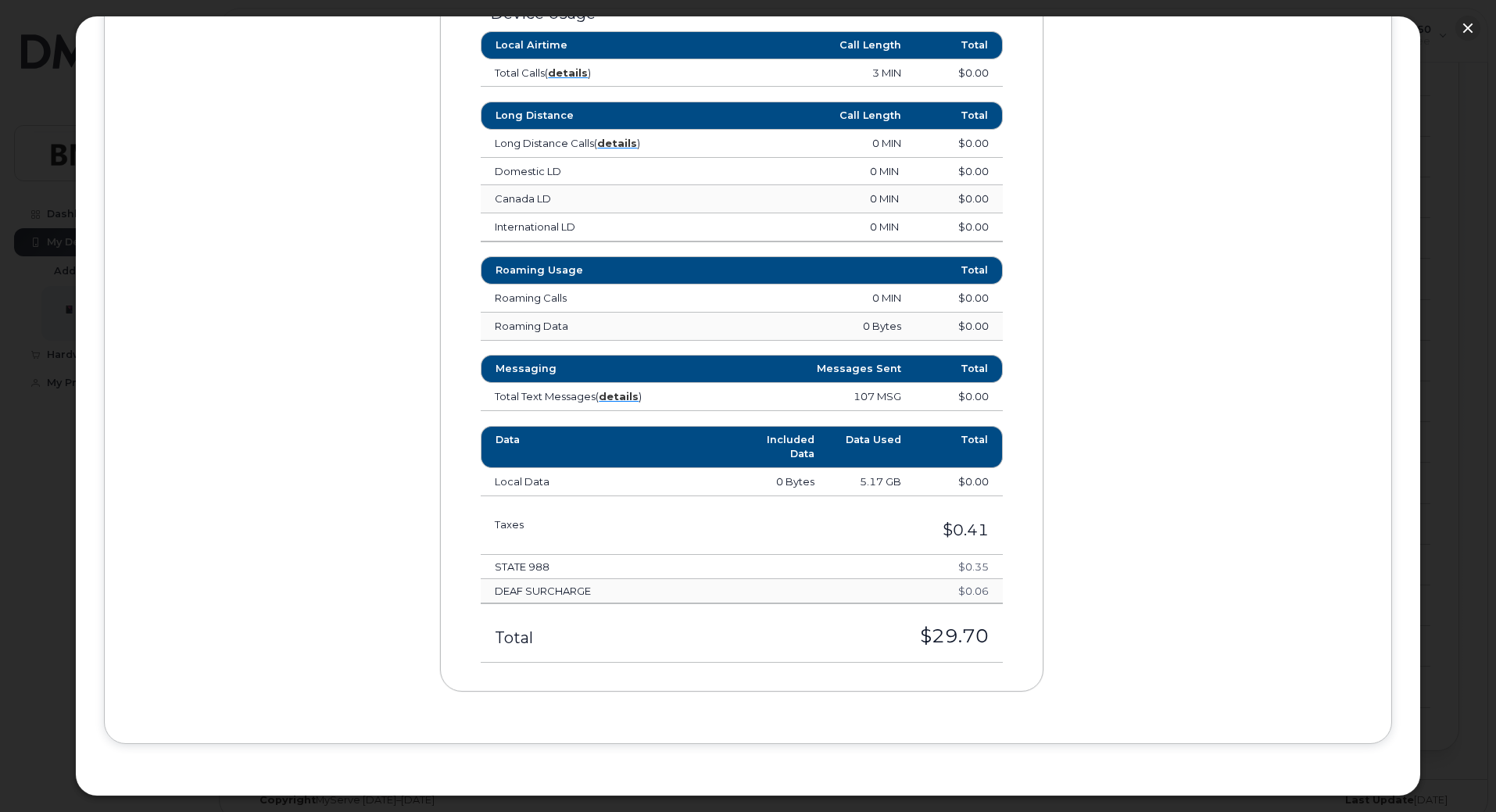
click at [621, 386] on td "Total Text Messages ( details )" at bounding box center [589, 396] width 217 height 29
click at [615, 395] on strong "details" at bounding box center [618, 396] width 40 height 13
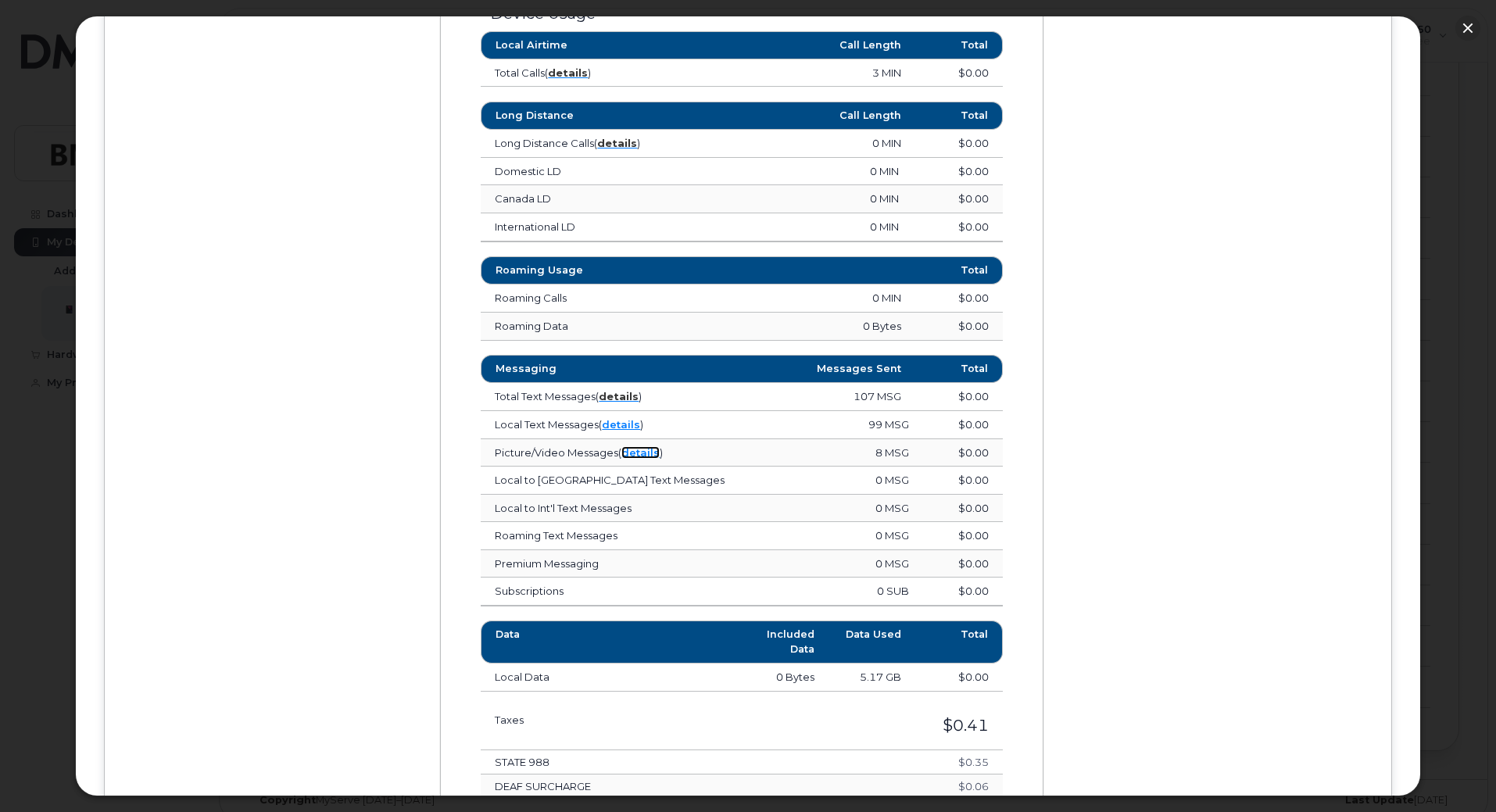
click at [631, 454] on link "details" at bounding box center [640, 452] width 39 height 13
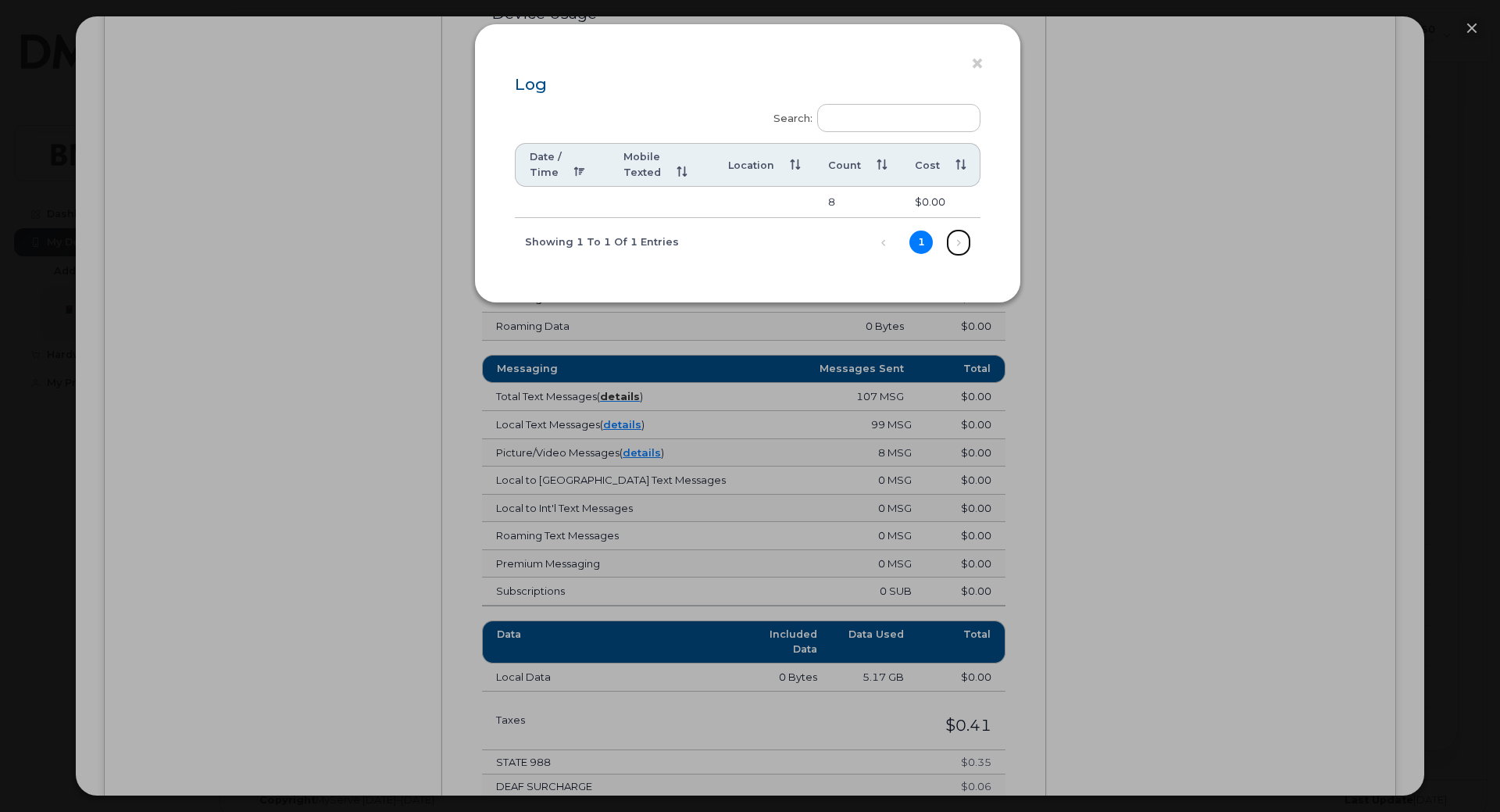
drag, startPoint x: 968, startPoint y: 241, endPoint x: 949, endPoint y: 246, distance: 19.6
click at [949, 246] on link "Next" at bounding box center [958, 242] width 23 height 23
click at [927, 244] on link "1" at bounding box center [921, 242] width 23 height 23
click at [980, 67] on button "×" at bounding box center [981, 63] width 22 height 23
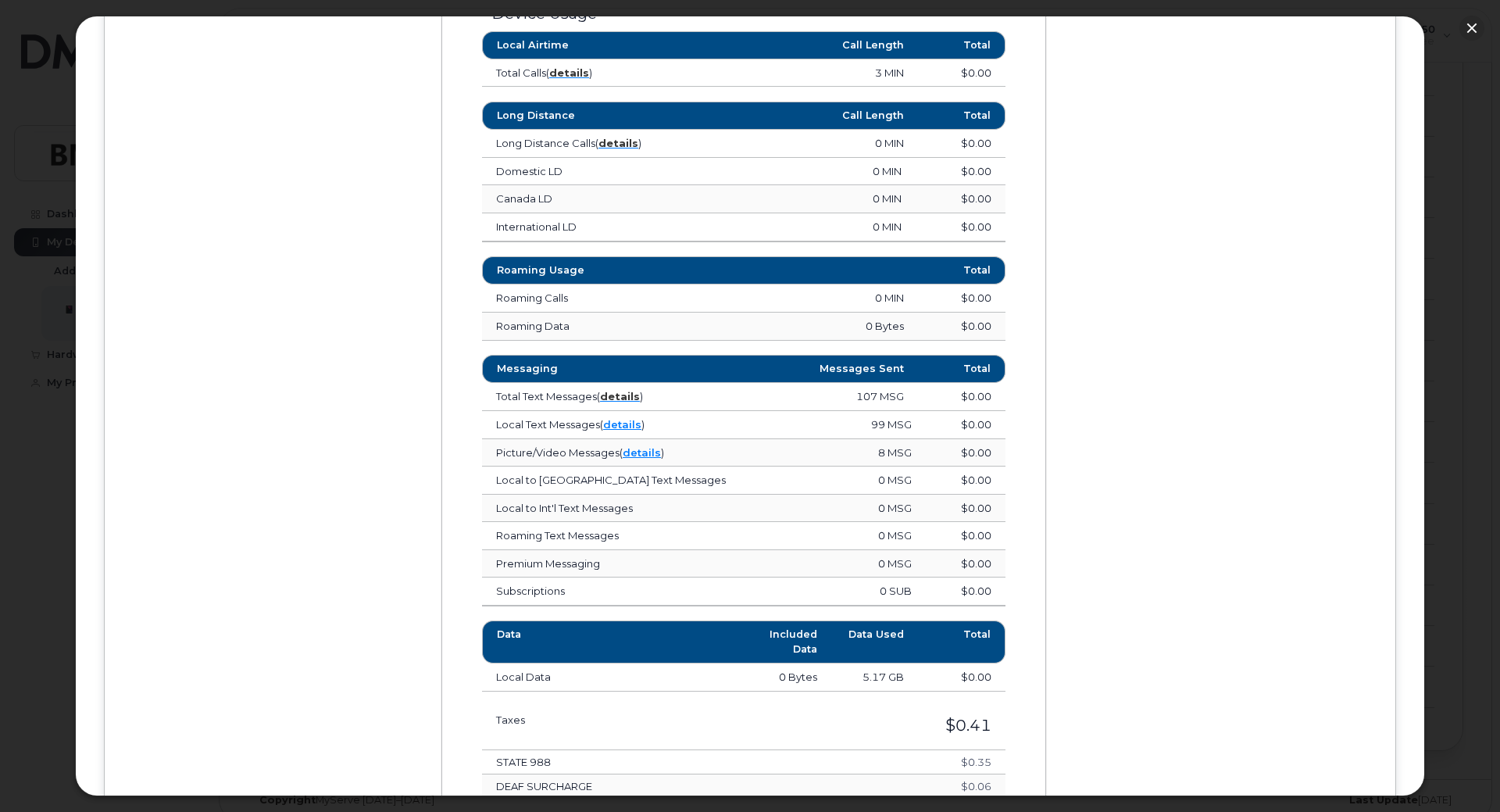
scroll to position [868, 0]
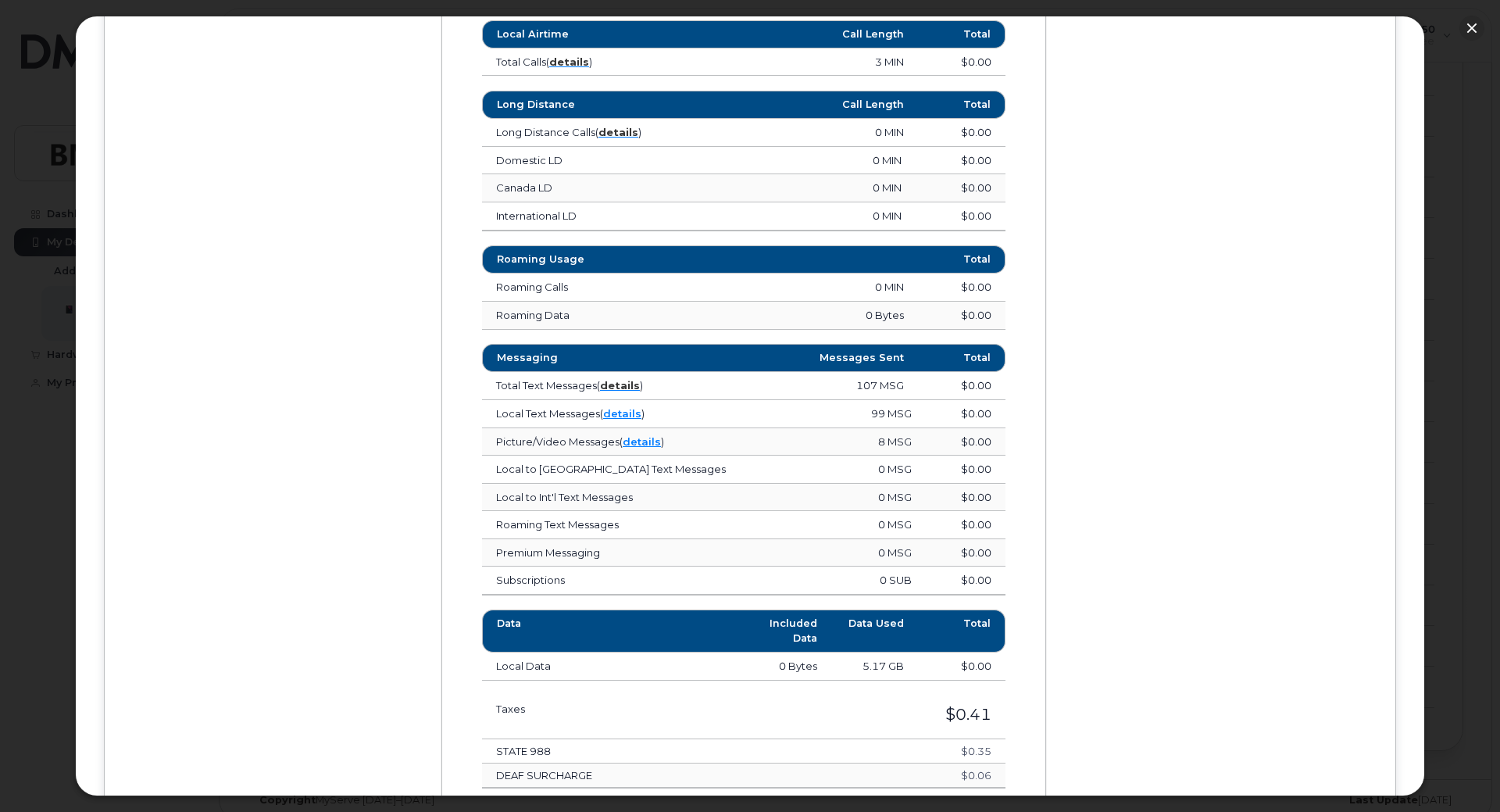
drag, startPoint x: 1420, startPoint y: 413, endPoint x: 1427, endPoint y: 429, distance: 17.5
click at [1427, 429] on div at bounding box center [750, 406] width 1500 height 812
drag, startPoint x: 1425, startPoint y: 439, endPoint x: 1422, endPoint y: 446, distance: 7.6
click at [1423, 446] on div "× BMW Manufacturing Co LLC [PERSON_NAME] Earlier [DATE] [DATE] [DATE] [DATE] [D…" at bounding box center [750, 406] width 1350 height 781
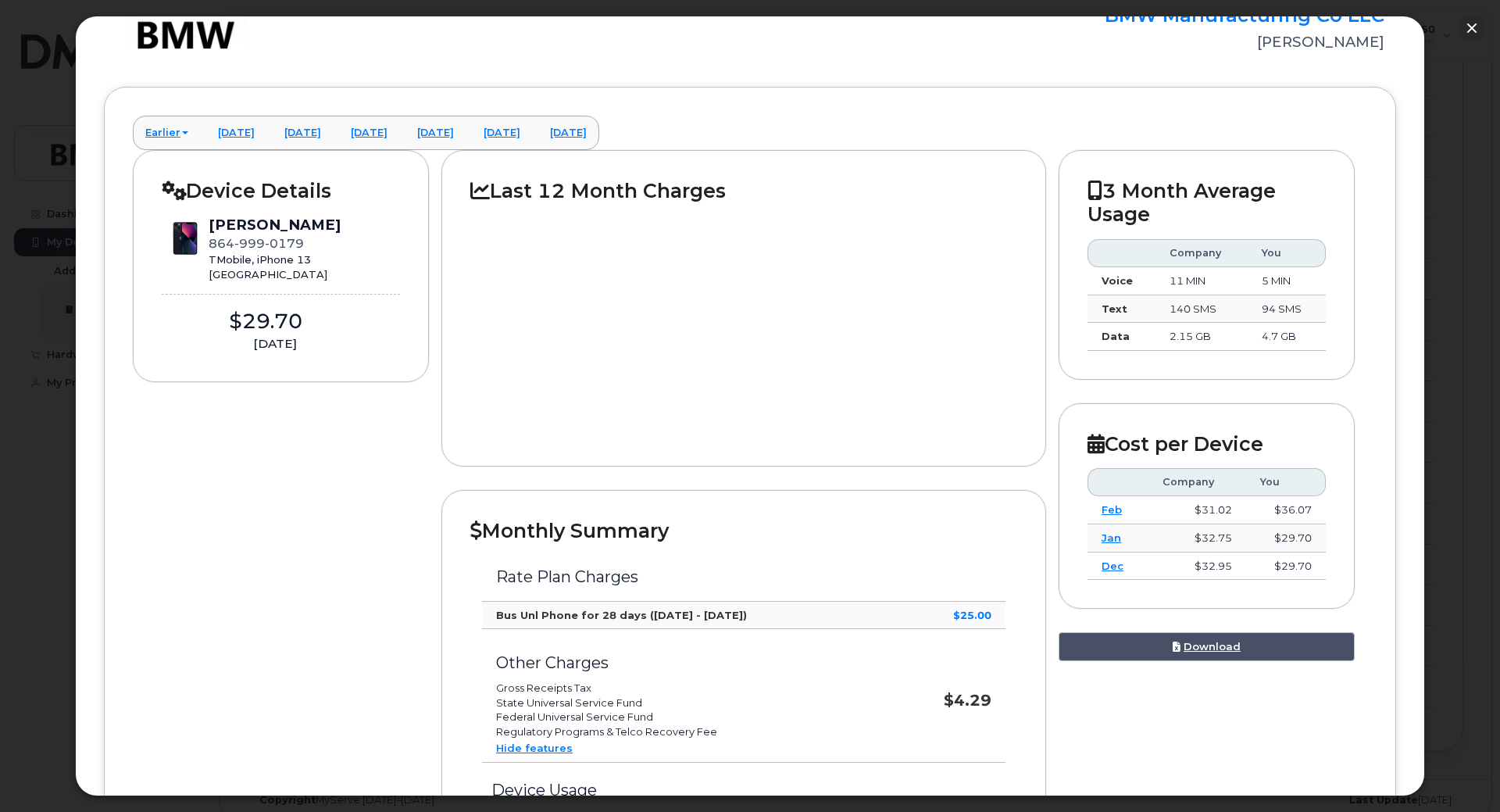
scroll to position [75, 0]
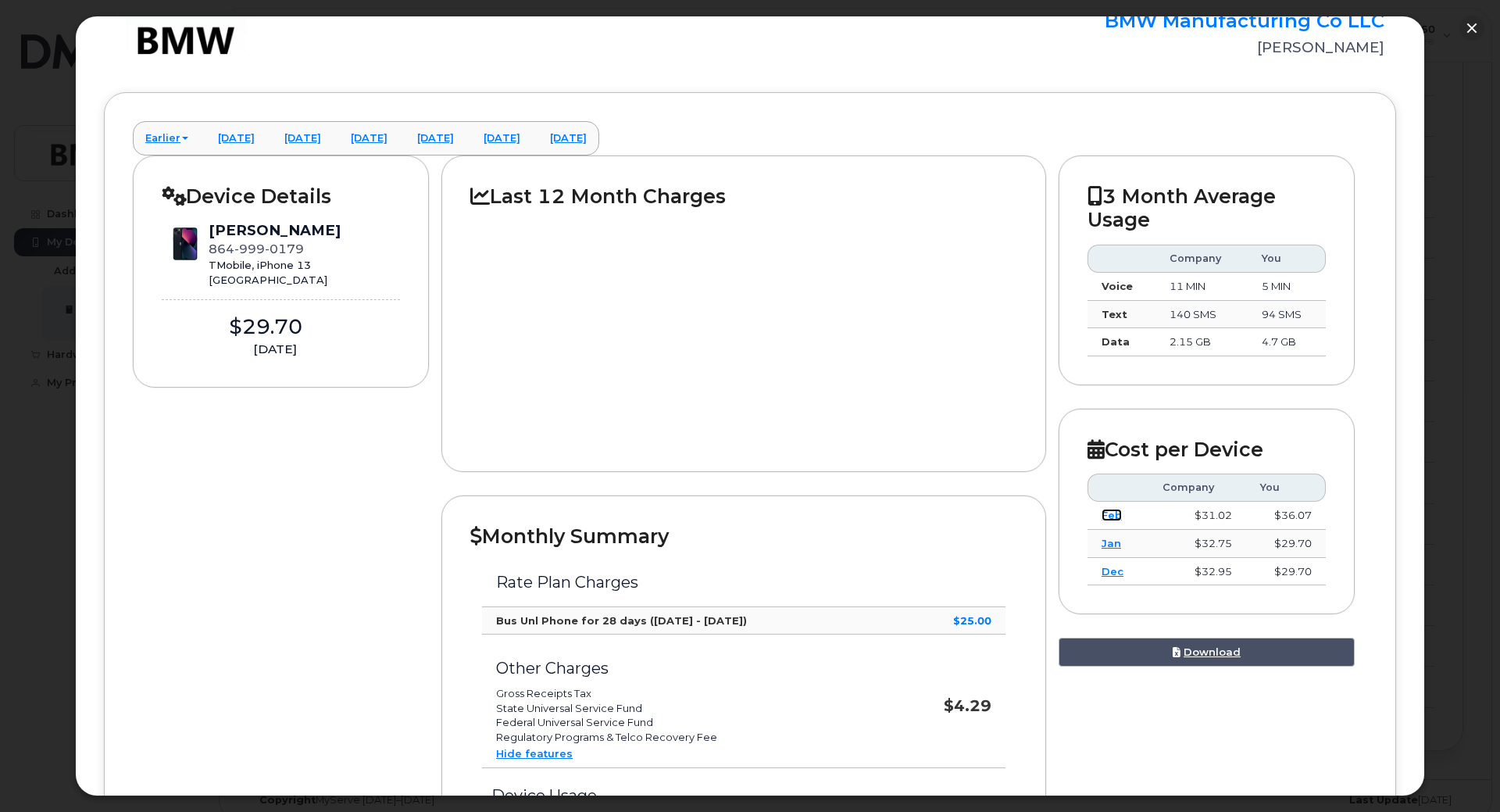
click at [1106, 509] on link "Feb" at bounding box center [1112, 515] width 20 height 13
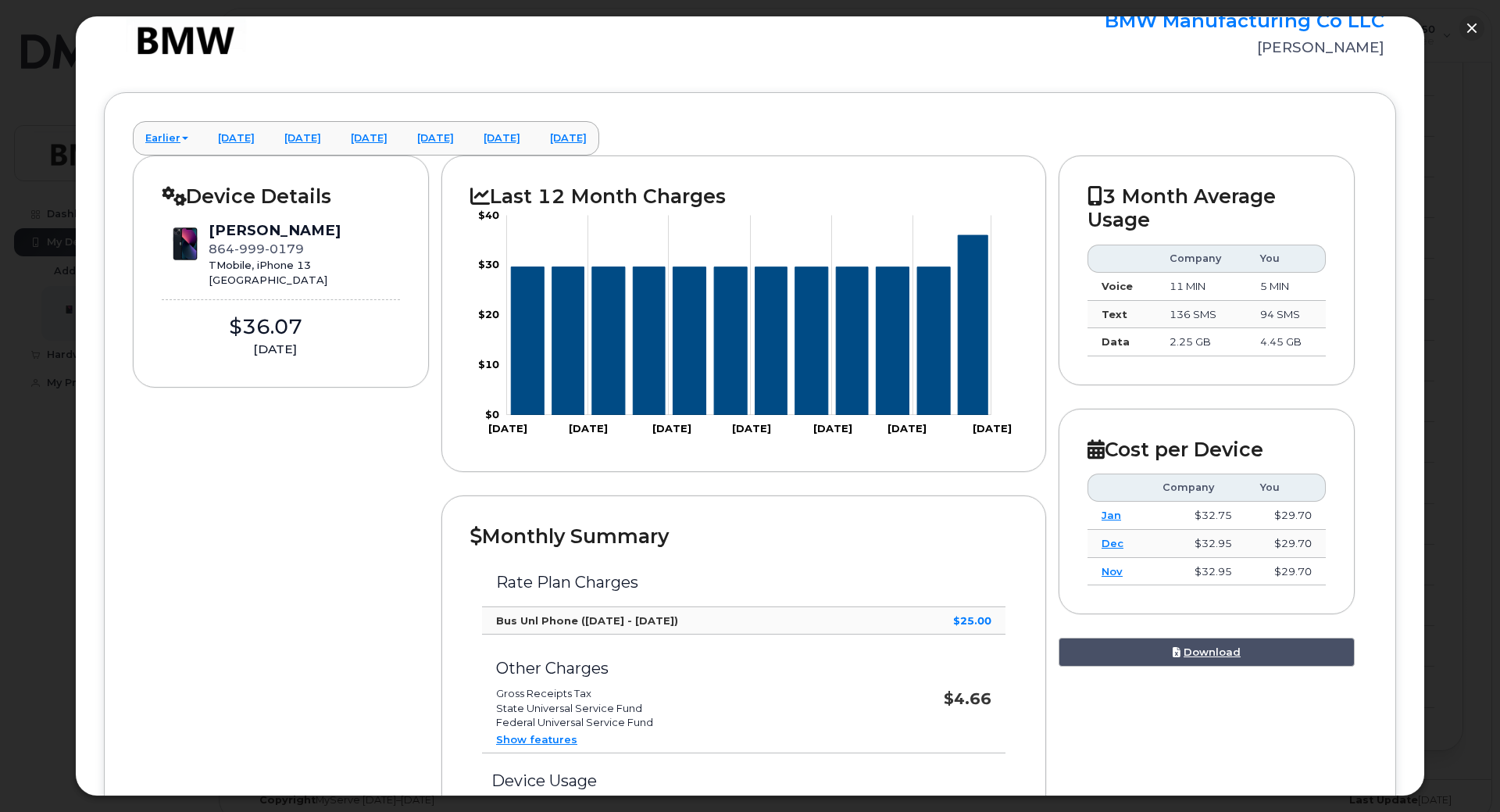
click at [1106, 510] on link "Jan" at bounding box center [1111, 515] width 19 height 13
